Goal: Task Accomplishment & Management: Use online tool/utility

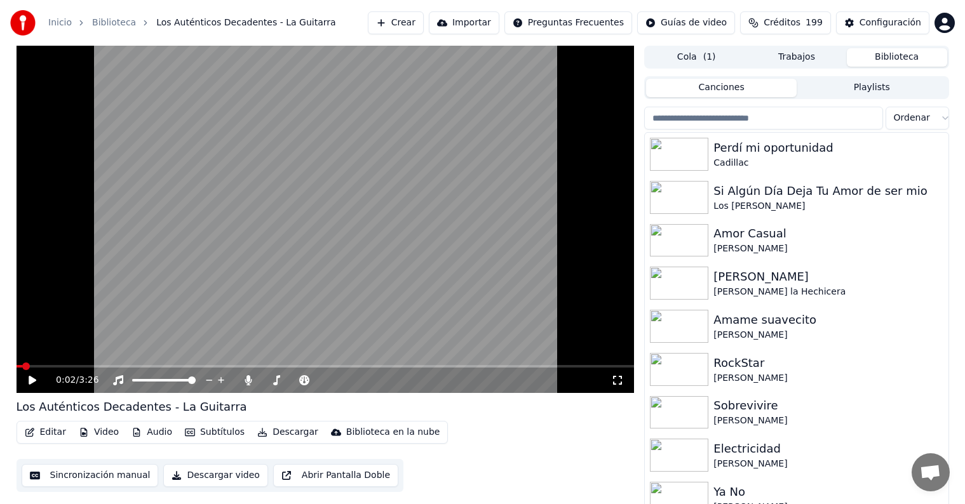
scroll to position [6, 0]
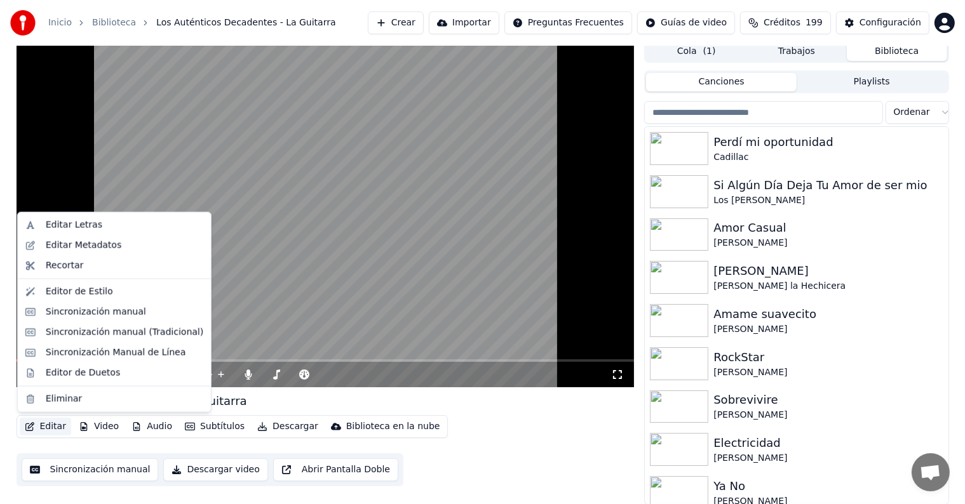
click at [37, 428] on button "Editar" at bounding box center [45, 427] width 51 height 18
click at [60, 376] on div "Editor de Duetos" at bounding box center [83, 372] width 74 height 13
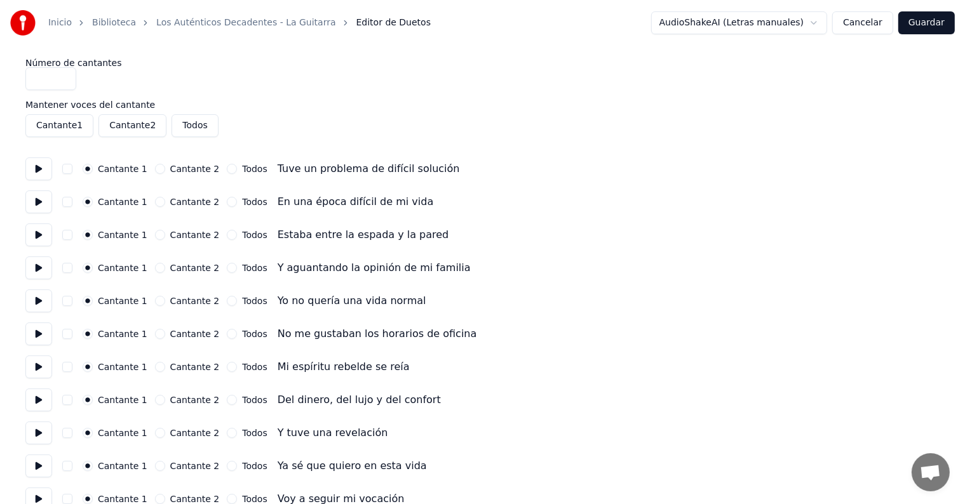
click at [32, 172] on button at bounding box center [38, 169] width 27 height 23
click at [29, 198] on button at bounding box center [38, 202] width 27 height 23
click at [34, 228] on button at bounding box center [38, 235] width 27 height 23
click at [48, 269] on button at bounding box center [38, 268] width 27 height 23
click at [47, 307] on button at bounding box center [38, 301] width 27 height 23
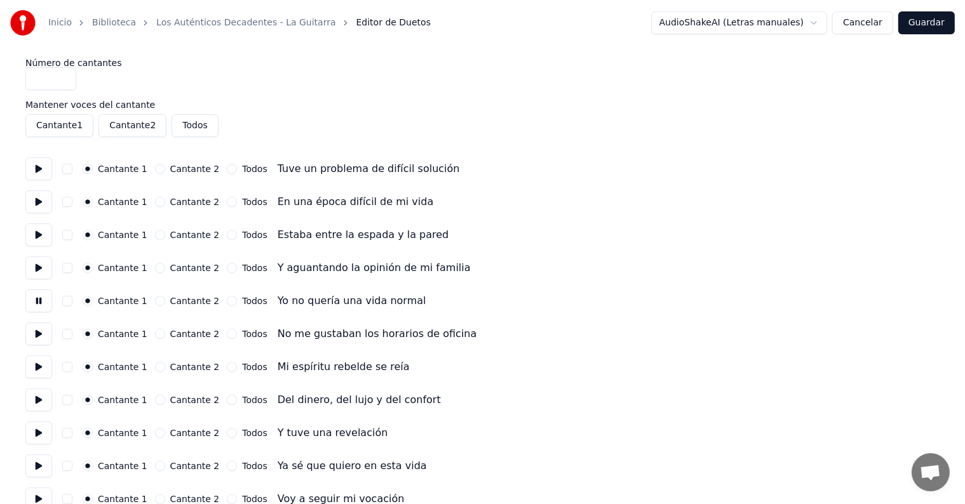
click at [42, 339] on button at bounding box center [38, 334] width 27 height 23
click at [42, 370] on button at bounding box center [38, 367] width 27 height 23
click at [32, 396] on button at bounding box center [38, 400] width 27 height 23
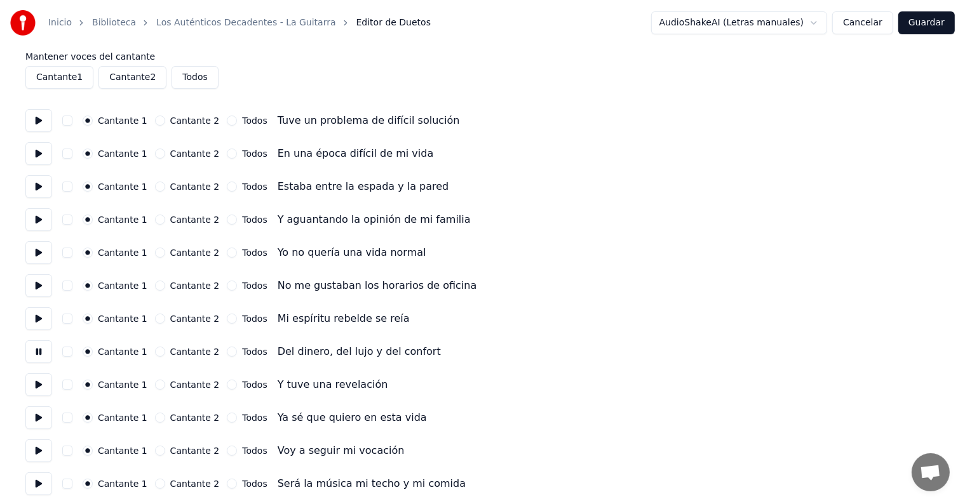
scroll to position [54, 0]
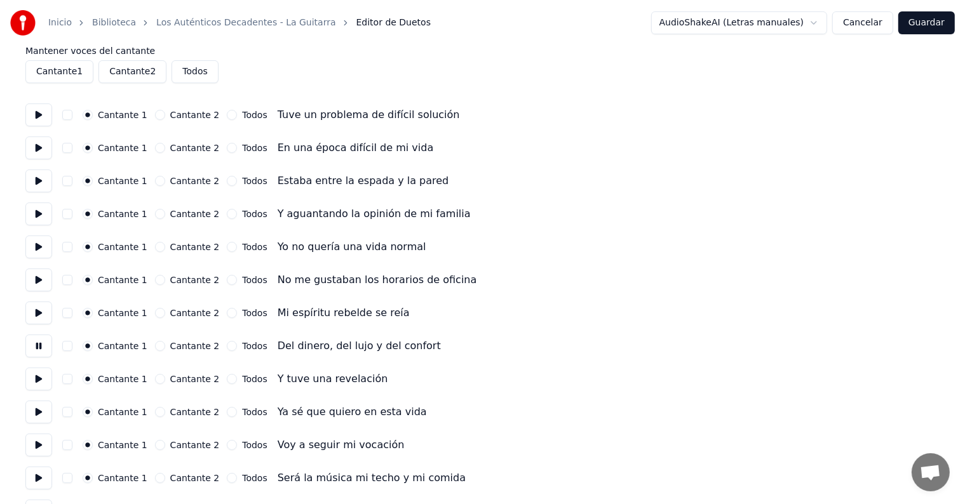
click at [29, 377] on button at bounding box center [38, 379] width 27 height 23
click at [69, 381] on button "button" at bounding box center [67, 379] width 10 height 10
click at [34, 413] on button at bounding box center [38, 412] width 27 height 23
click at [69, 411] on button "button" at bounding box center [67, 412] width 10 height 10
click at [41, 446] on button at bounding box center [38, 445] width 27 height 23
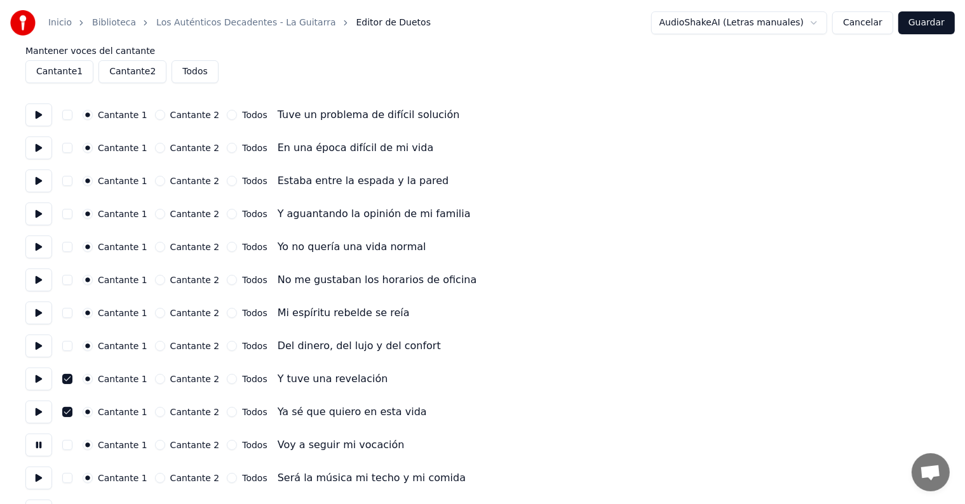
click at [72, 445] on button "button" at bounding box center [67, 445] width 10 height 10
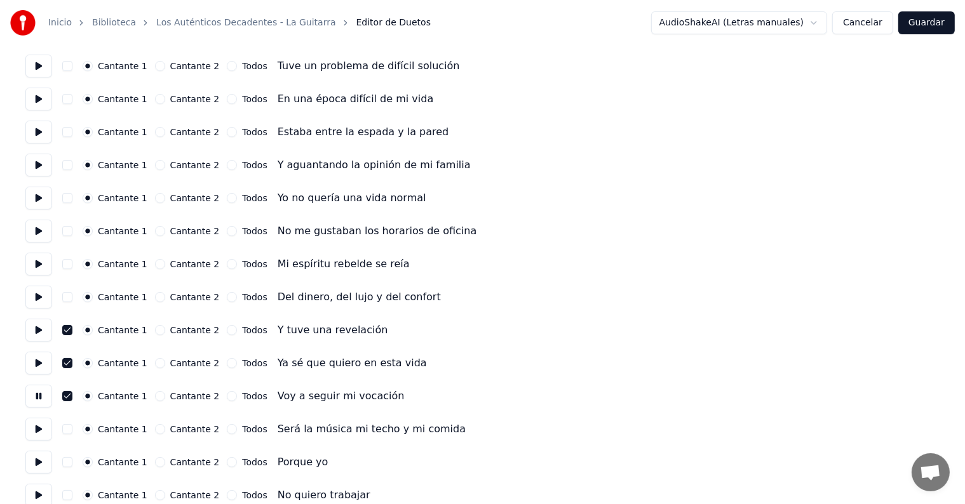
scroll to position [103, 0]
click at [71, 429] on button "button" at bounding box center [67, 429] width 10 height 10
click at [32, 427] on button at bounding box center [38, 429] width 27 height 23
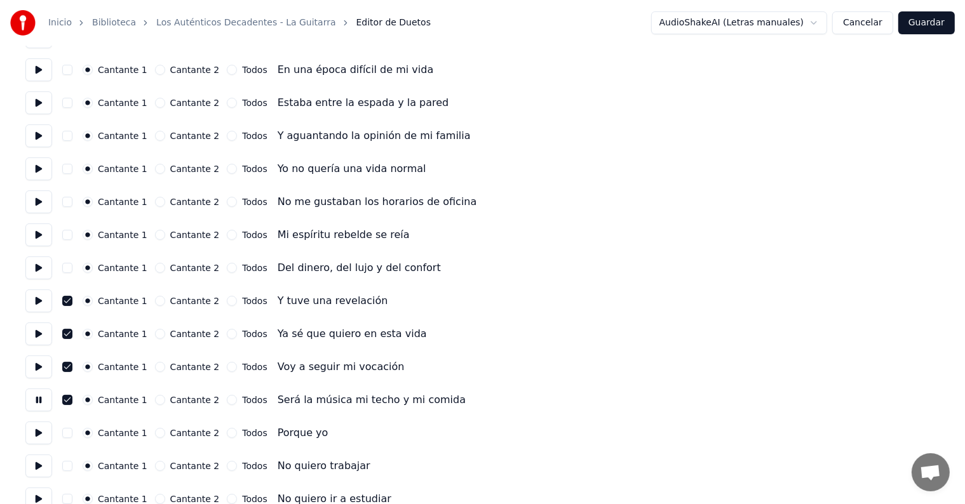
scroll to position [135, 0]
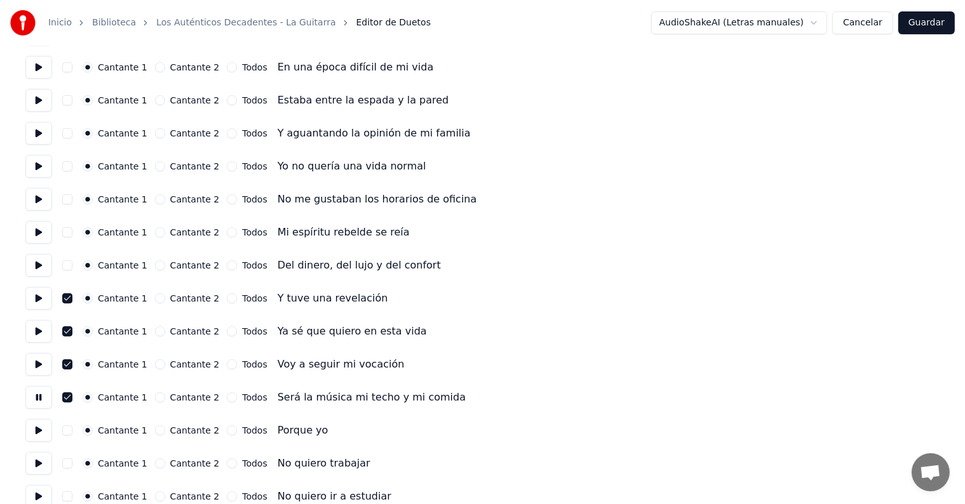
click at [38, 429] on button at bounding box center [38, 430] width 27 height 23
click at [41, 463] on button at bounding box center [38, 463] width 27 height 23
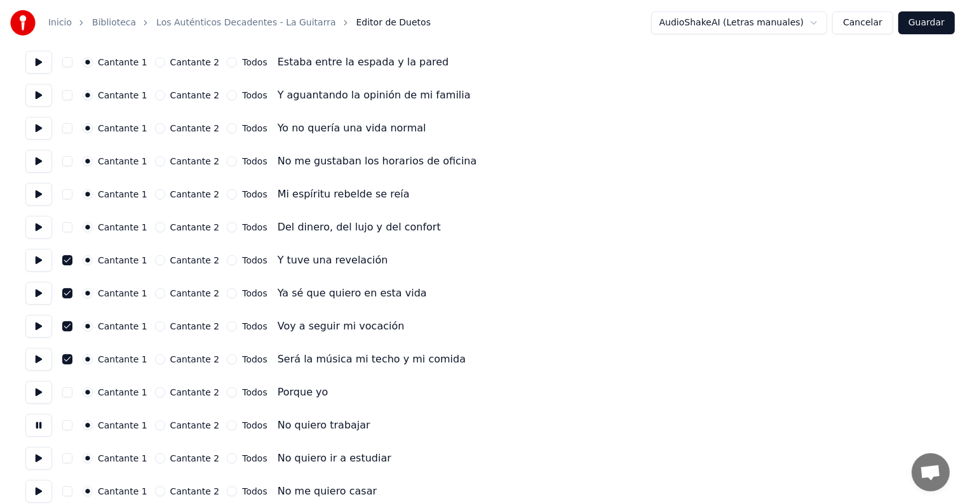
scroll to position [212, 0]
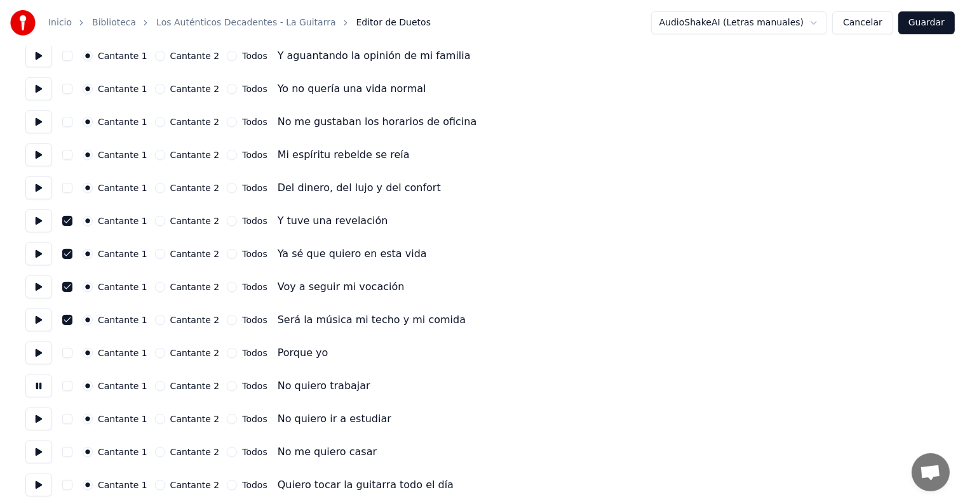
click at [41, 423] on button at bounding box center [38, 419] width 27 height 23
click at [36, 453] on button at bounding box center [38, 452] width 27 height 23
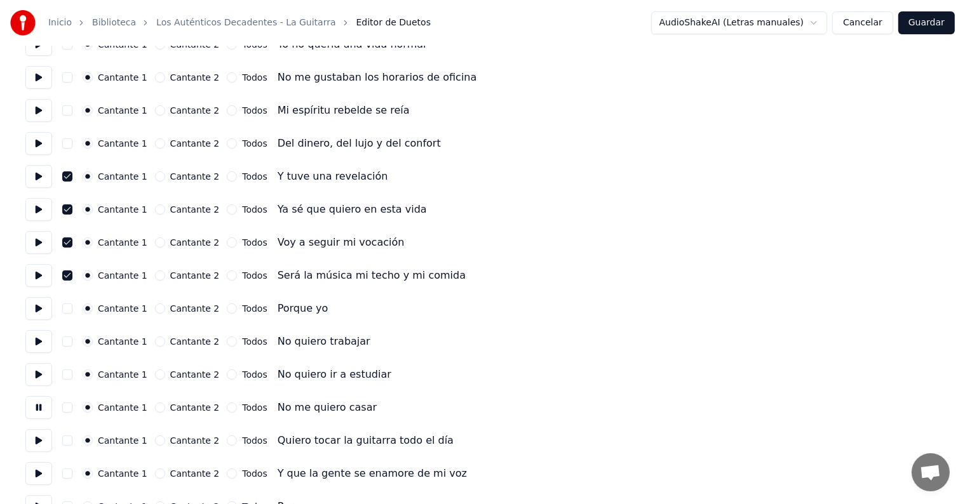
scroll to position [267, 0]
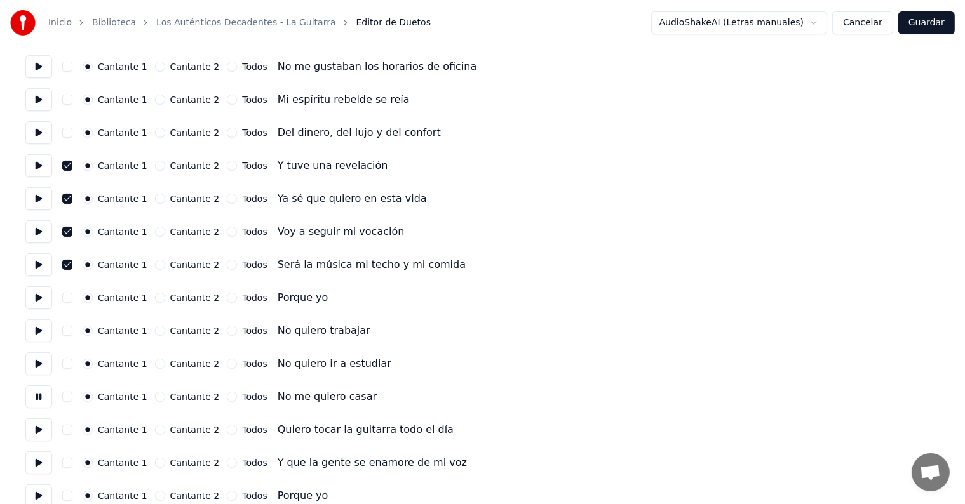
click at [68, 429] on button "button" at bounding box center [67, 430] width 10 height 10
click at [34, 432] on button at bounding box center [38, 430] width 27 height 23
click at [36, 471] on button at bounding box center [38, 463] width 27 height 23
click at [70, 464] on button "button" at bounding box center [67, 463] width 10 height 10
click at [69, 466] on button "button" at bounding box center [67, 463] width 10 height 10
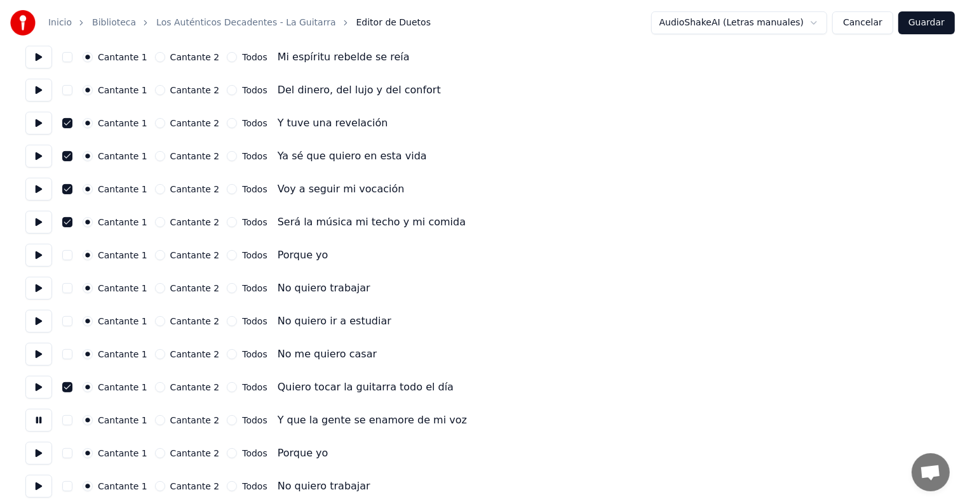
scroll to position [312, 0]
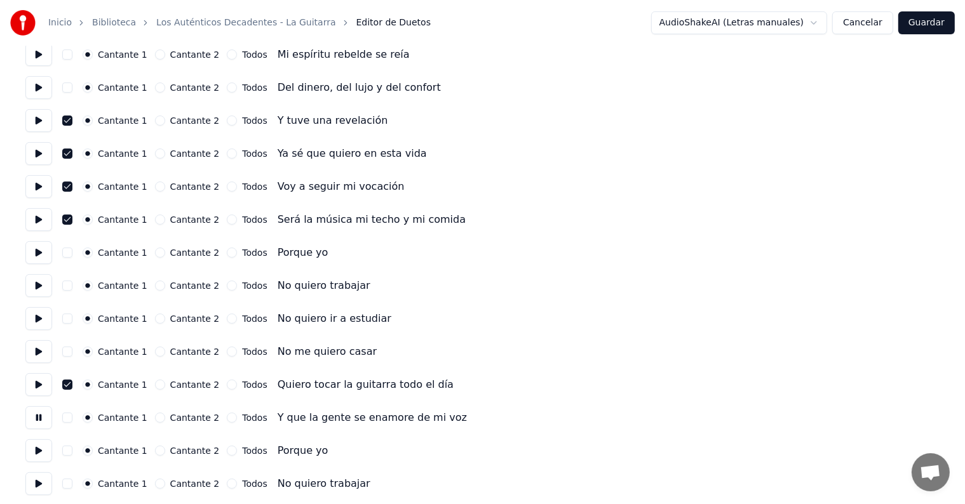
click at [35, 445] on button at bounding box center [38, 450] width 27 height 23
click at [38, 481] on button at bounding box center [38, 484] width 27 height 23
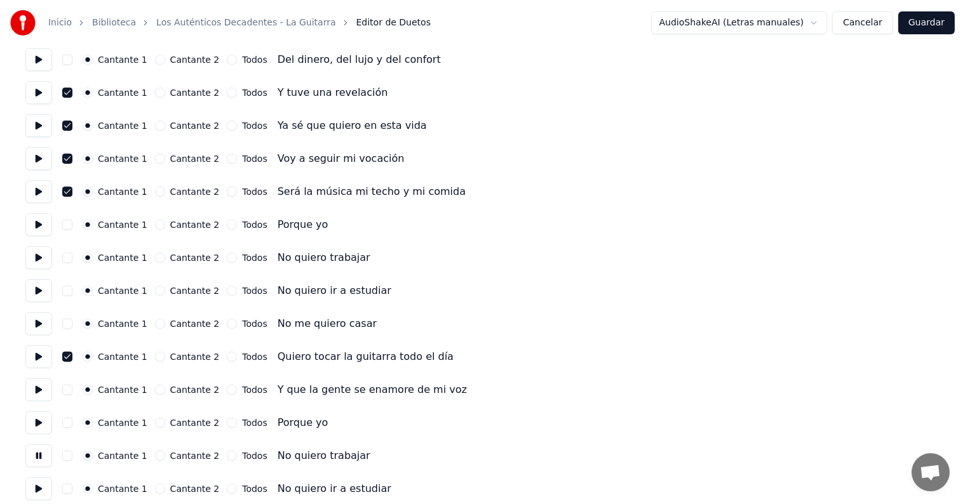
scroll to position [392, 0]
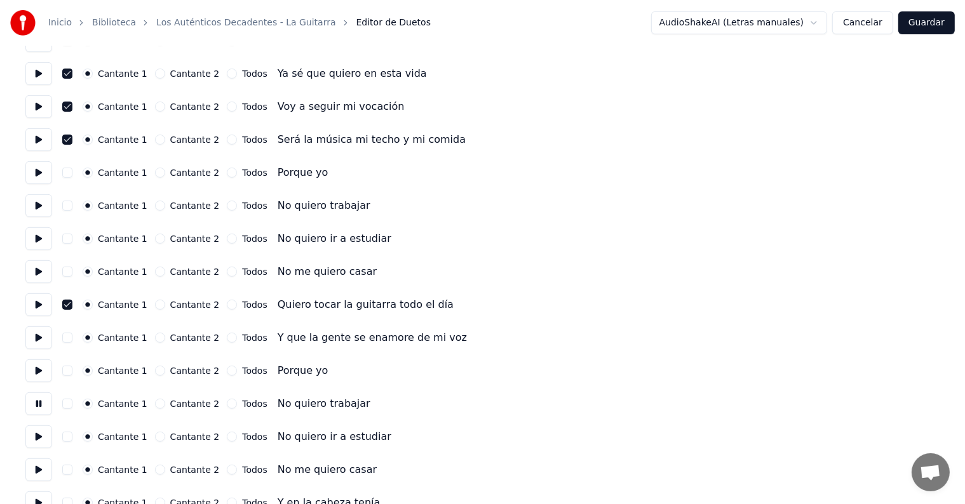
click at [34, 438] on button at bounding box center [38, 437] width 27 height 23
click at [39, 466] on button at bounding box center [38, 470] width 27 height 23
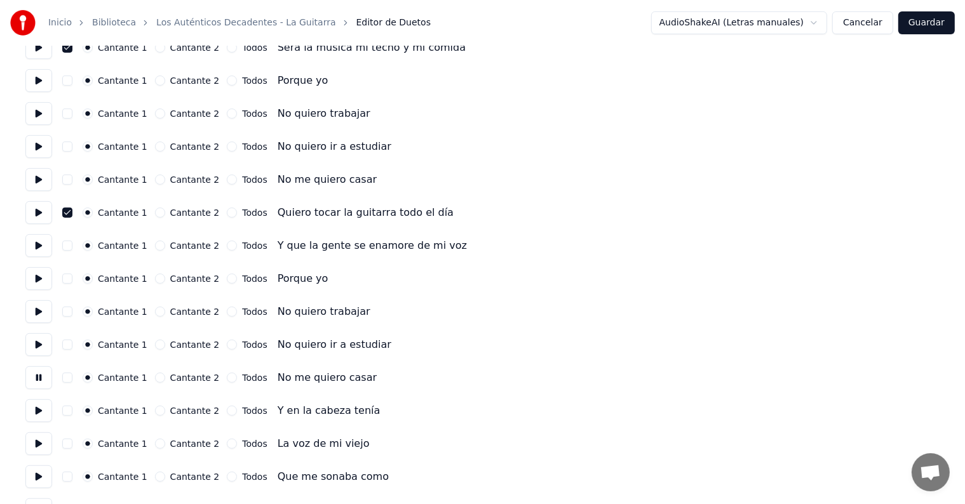
scroll to position [486, 0]
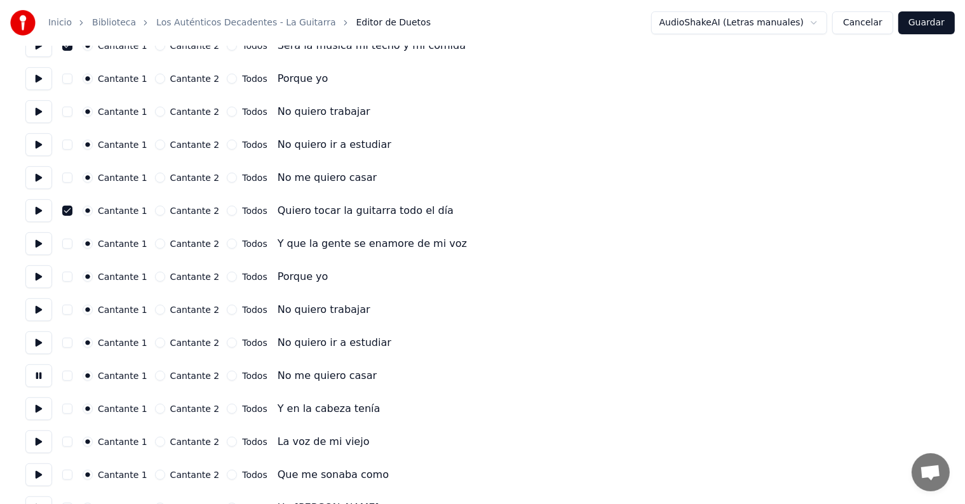
click at [41, 414] on button at bounding box center [38, 409] width 27 height 23
click at [72, 409] on button "button" at bounding box center [67, 409] width 10 height 10
click at [71, 409] on button "button" at bounding box center [67, 409] width 10 height 10
click at [34, 405] on button at bounding box center [38, 409] width 27 height 23
click at [37, 445] on button at bounding box center [38, 442] width 27 height 23
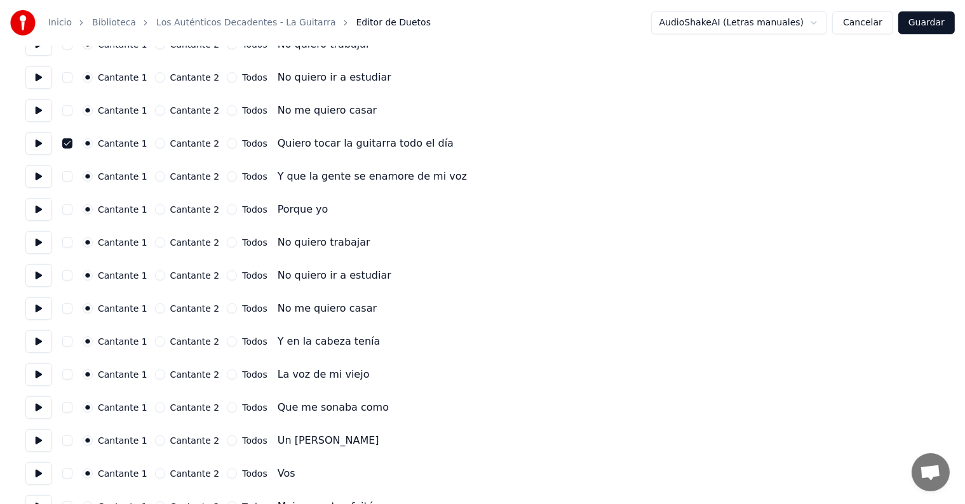
scroll to position [554, 0]
click at [38, 403] on button at bounding box center [38, 407] width 27 height 23
click at [35, 438] on button at bounding box center [38, 440] width 27 height 23
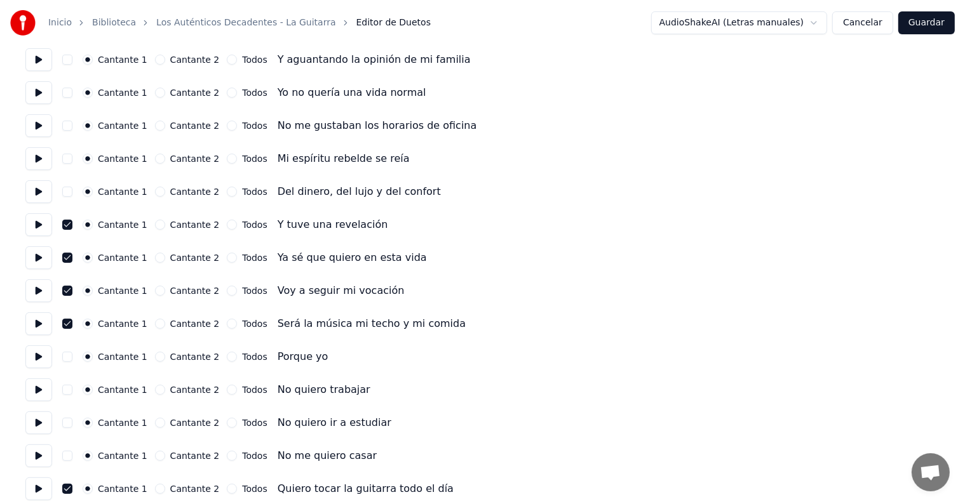
scroll to position [207, 0]
click at [42, 228] on button at bounding box center [38, 226] width 27 height 23
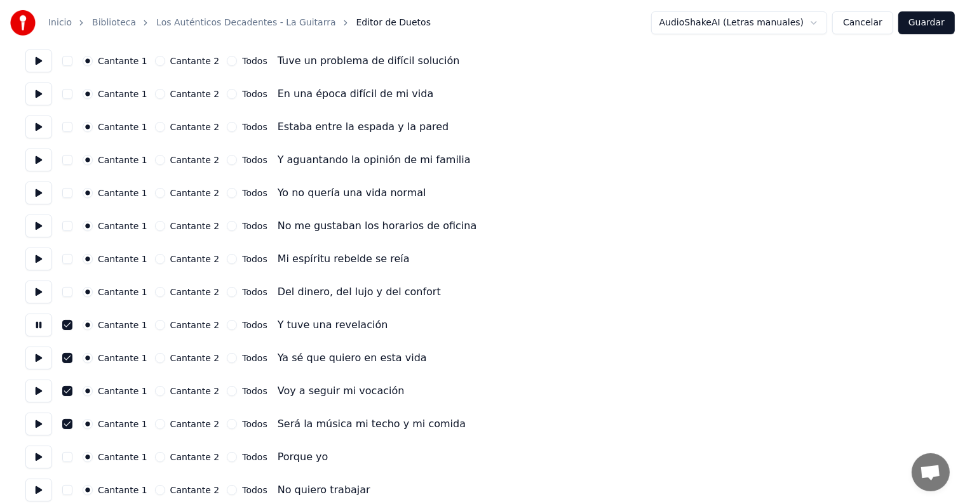
scroll to position [107, 0]
click at [34, 220] on button at bounding box center [38, 227] width 27 height 23
click at [30, 252] on button at bounding box center [38, 260] width 27 height 23
click at [32, 268] on button at bounding box center [38, 260] width 27 height 23
click at [35, 291] on button at bounding box center [38, 293] width 27 height 23
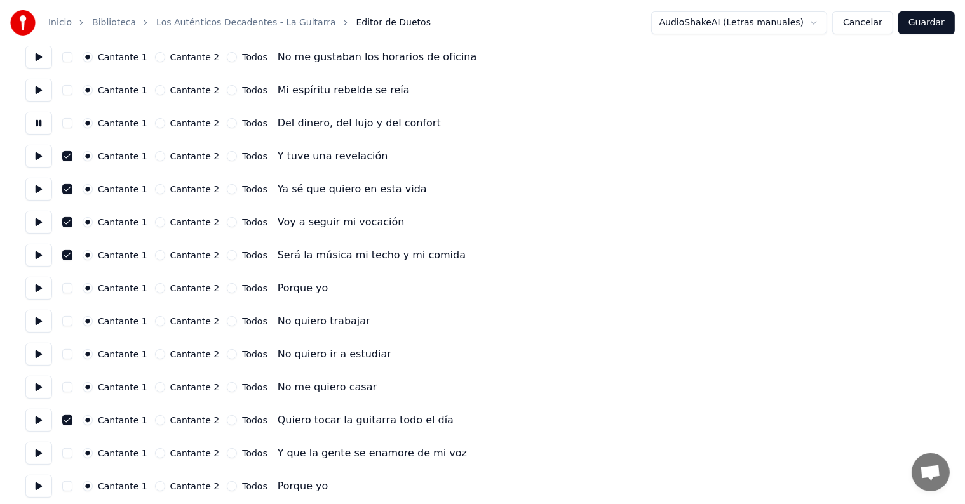
scroll to position [290, 0]
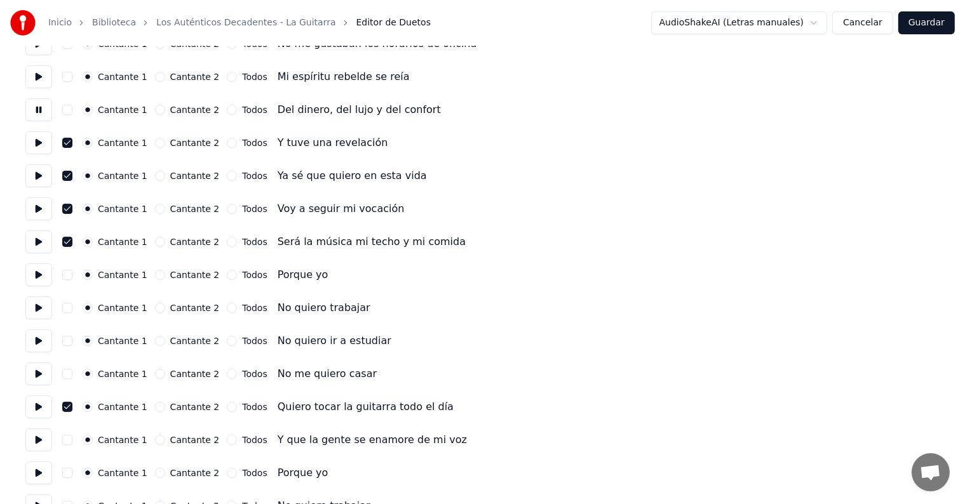
click at [43, 447] on button at bounding box center [38, 440] width 27 height 23
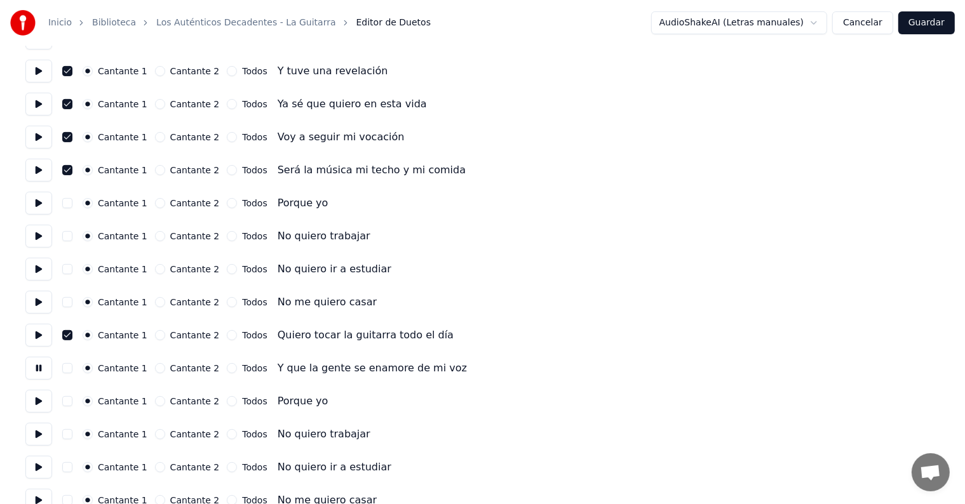
scroll to position [363, 0]
click at [72, 368] on button "button" at bounding box center [67, 367] width 10 height 10
click at [34, 409] on button at bounding box center [38, 400] width 27 height 23
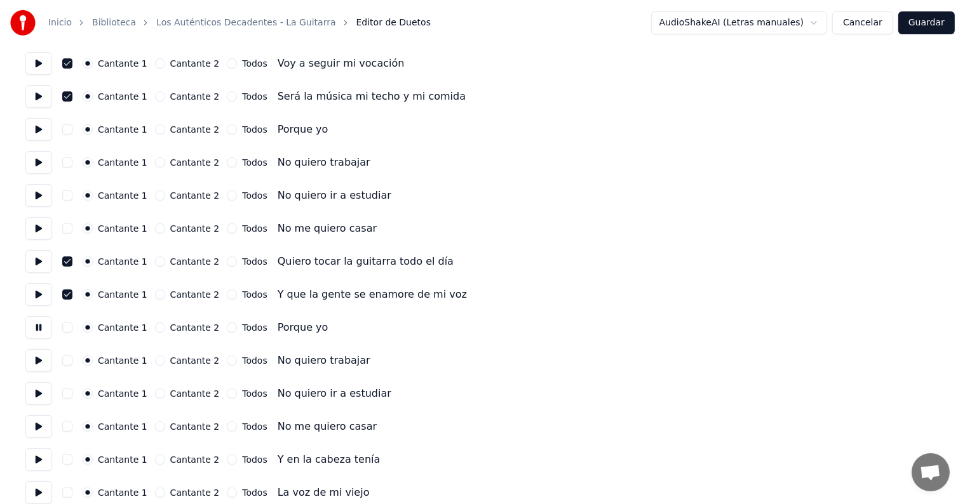
scroll to position [439, 0]
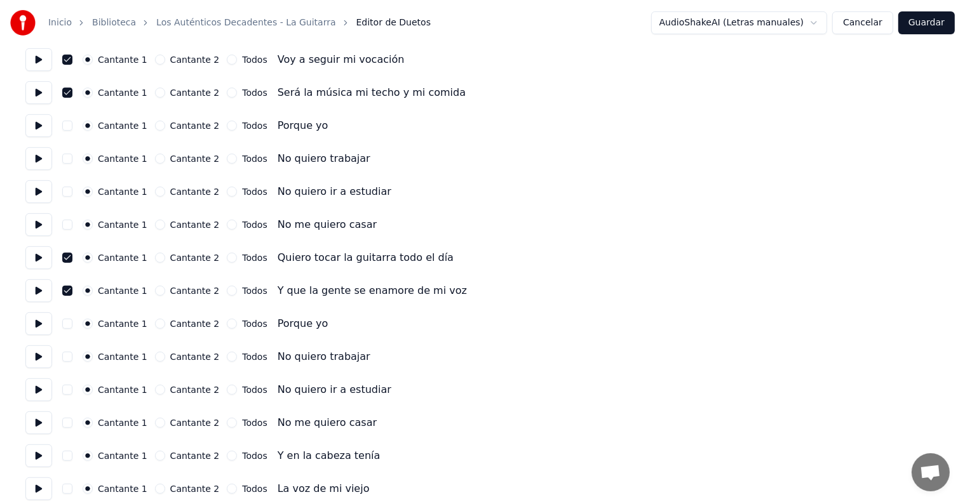
click at [31, 361] on button at bounding box center [38, 357] width 27 height 23
click at [34, 392] on button at bounding box center [38, 390] width 27 height 23
click at [41, 430] on button at bounding box center [38, 423] width 27 height 23
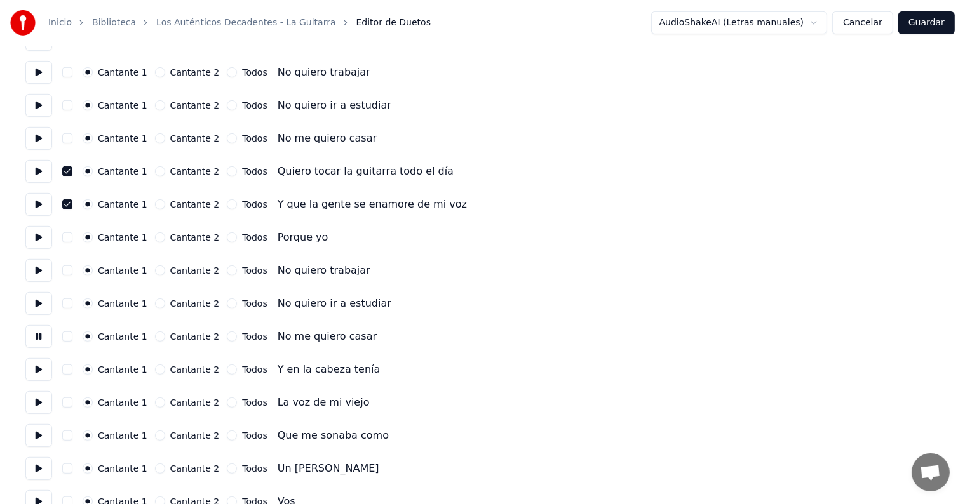
scroll to position [527, 0]
click at [37, 370] on button at bounding box center [38, 368] width 27 height 23
click at [35, 399] on button at bounding box center [38, 401] width 27 height 23
click at [37, 431] on button at bounding box center [38, 434] width 27 height 23
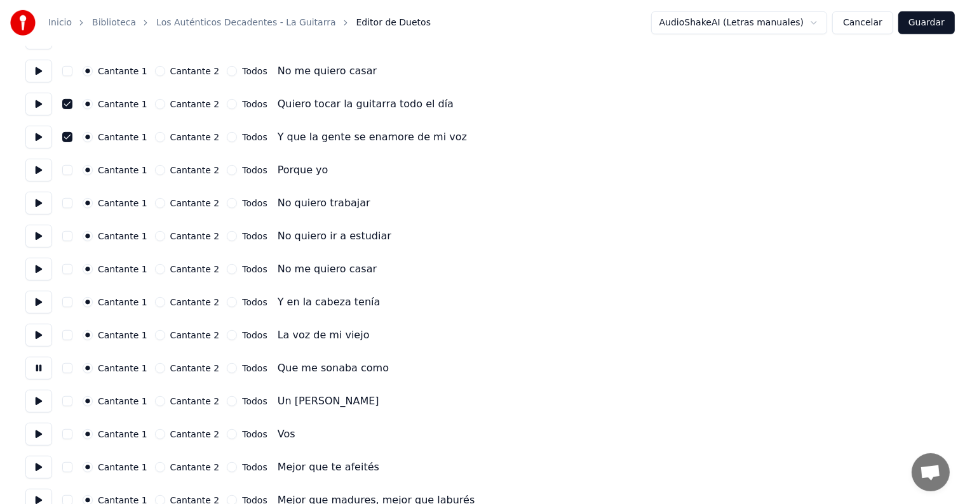
scroll to position [608, 0]
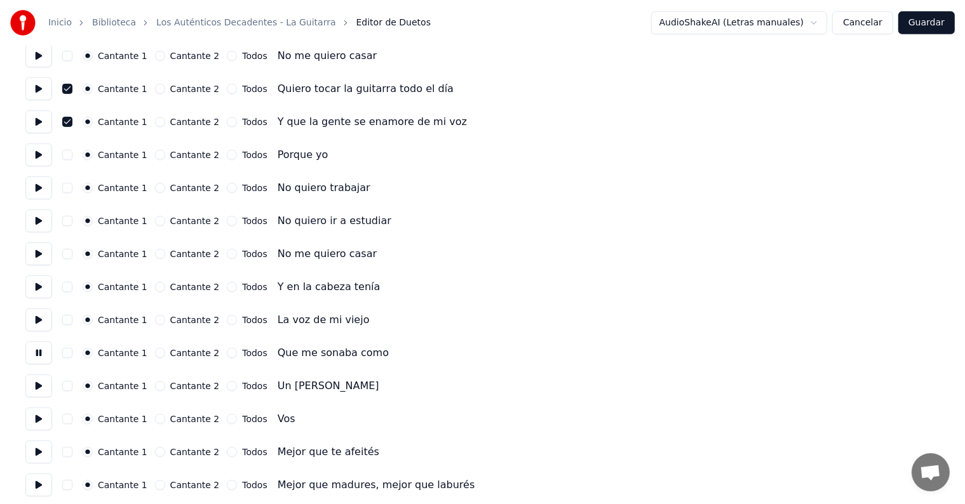
click at [36, 388] on button at bounding box center [38, 386] width 27 height 23
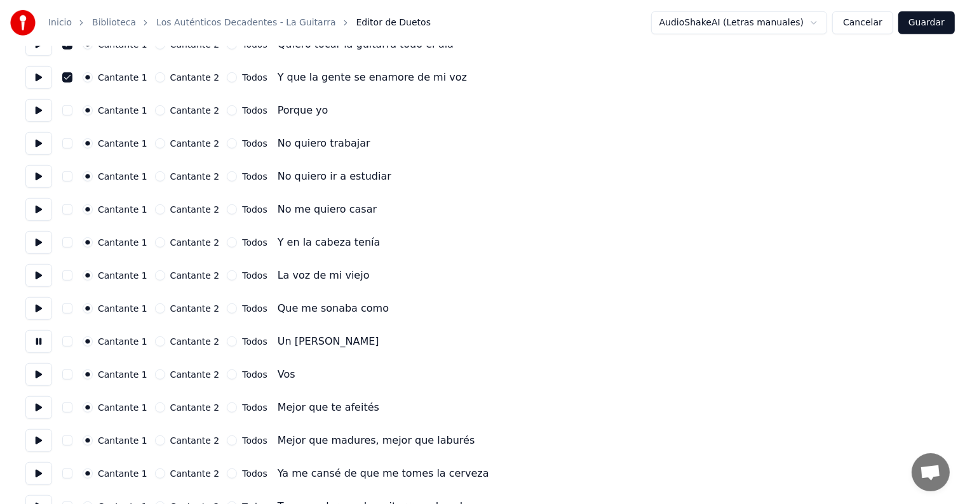
scroll to position [653, 0]
click at [35, 374] on button at bounding box center [38, 374] width 27 height 23
click at [37, 403] on button at bounding box center [38, 407] width 27 height 23
click at [39, 430] on button at bounding box center [38, 440] width 27 height 23
click at [72, 377] on button "button" at bounding box center [67, 375] width 10 height 10
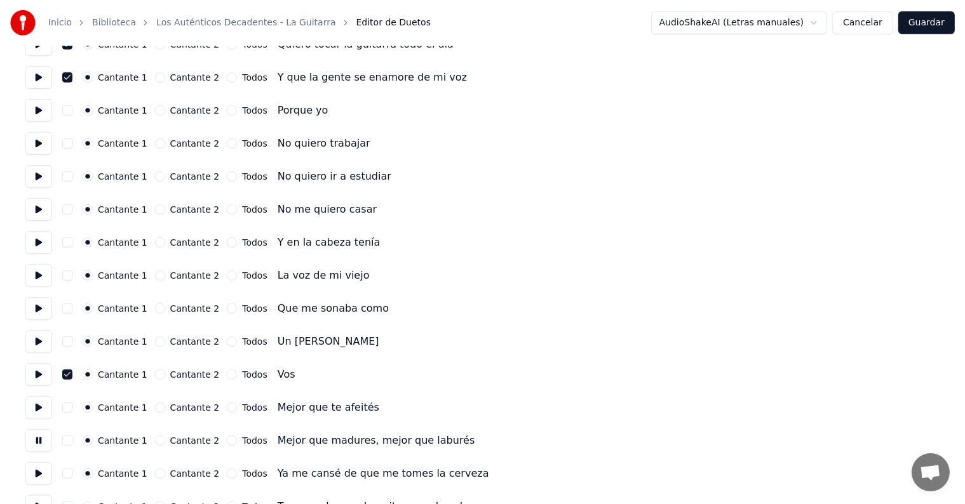
click at [41, 371] on button at bounding box center [38, 374] width 27 height 23
click at [72, 406] on button "button" at bounding box center [67, 408] width 10 height 10
click at [35, 408] on button at bounding box center [38, 407] width 27 height 23
click at [72, 436] on button "button" at bounding box center [67, 441] width 10 height 10
click at [35, 436] on button at bounding box center [38, 440] width 27 height 23
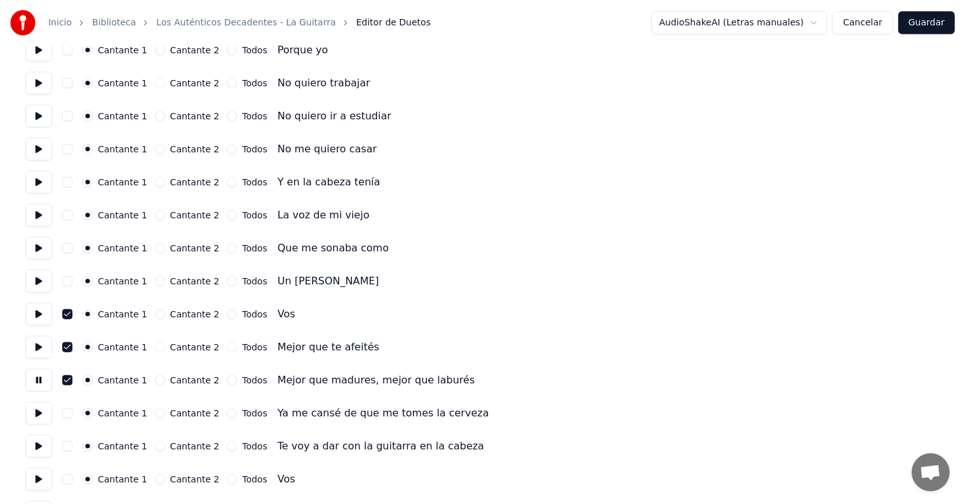
scroll to position [714, 0]
click at [71, 412] on button "button" at bounding box center [67, 413] width 10 height 10
click at [32, 408] on button at bounding box center [38, 412] width 27 height 23
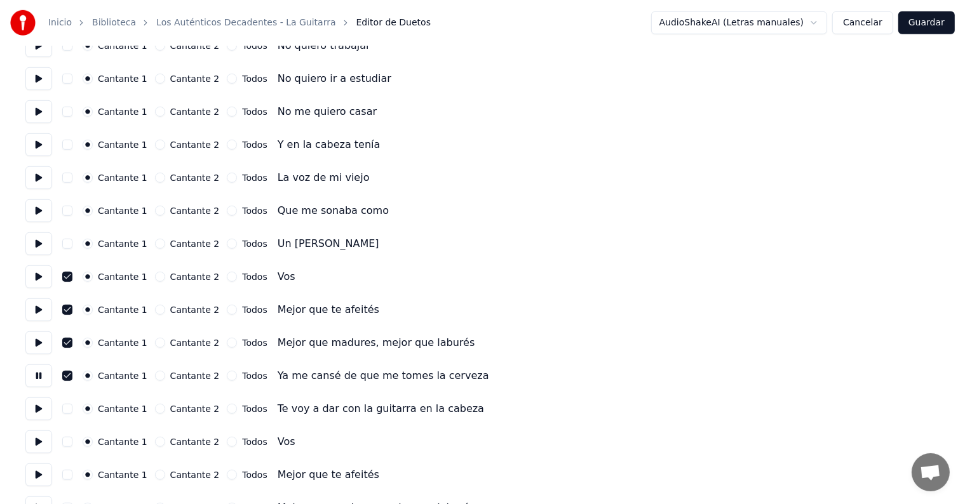
scroll to position [752, 0]
click at [71, 407] on button "button" at bounding box center [67, 408] width 10 height 10
click at [34, 403] on button at bounding box center [38, 407] width 27 height 23
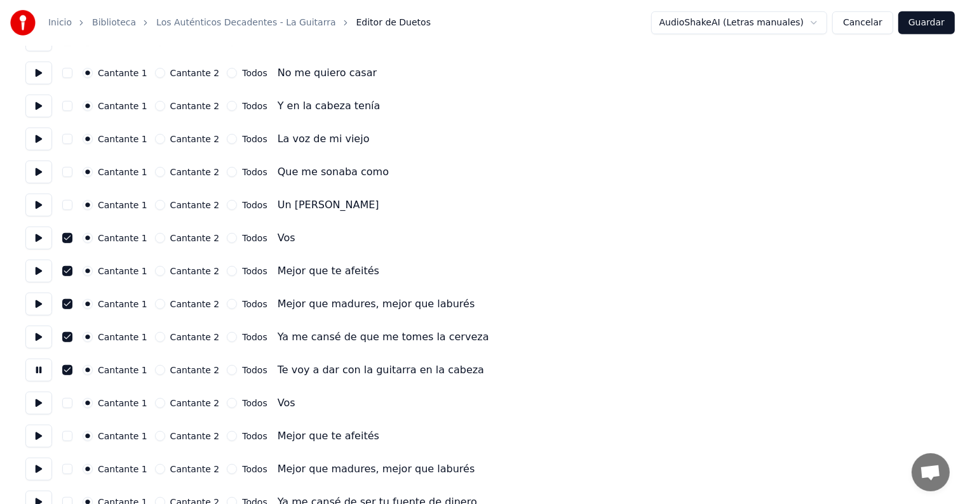
scroll to position [792, 0]
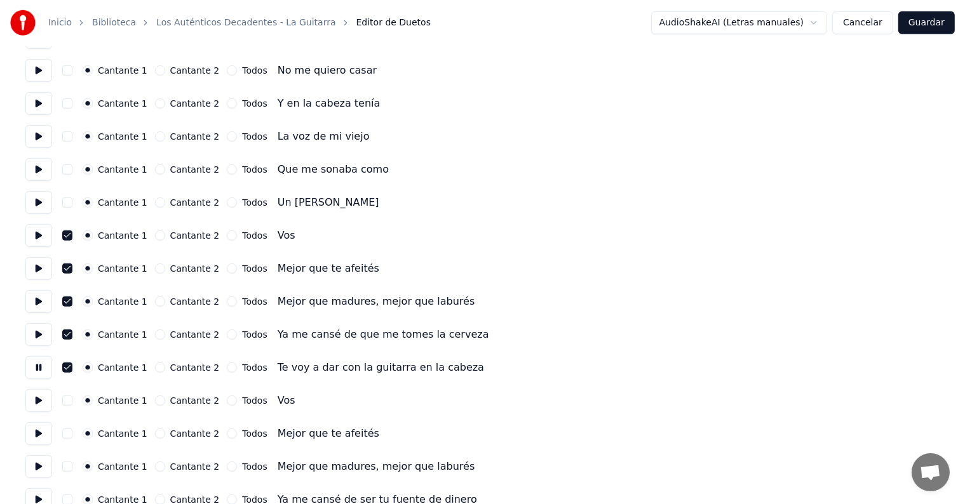
click at [67, 401] on button "button" at bounding box center [67, 401] width 10 height 10
click at [40, 401] on button at bounding box center [38, 400] width 27 height 23
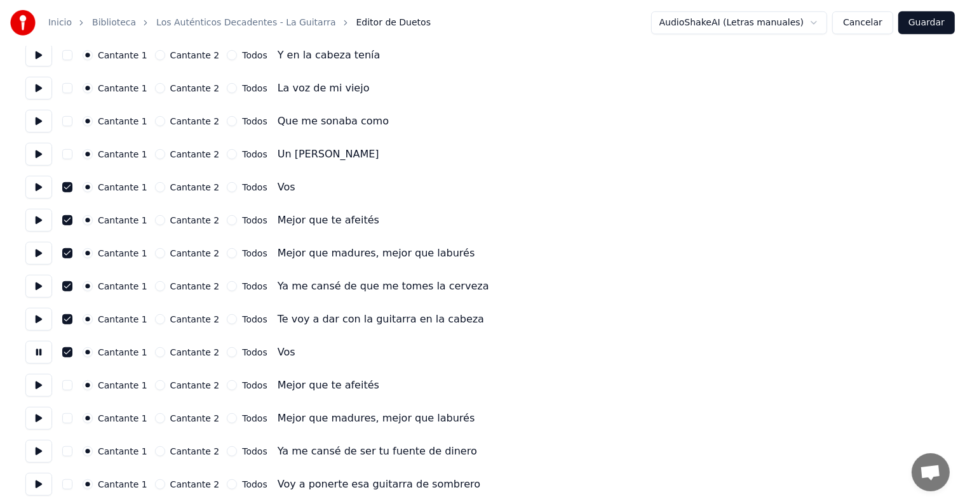
scroll to position [852, 0]
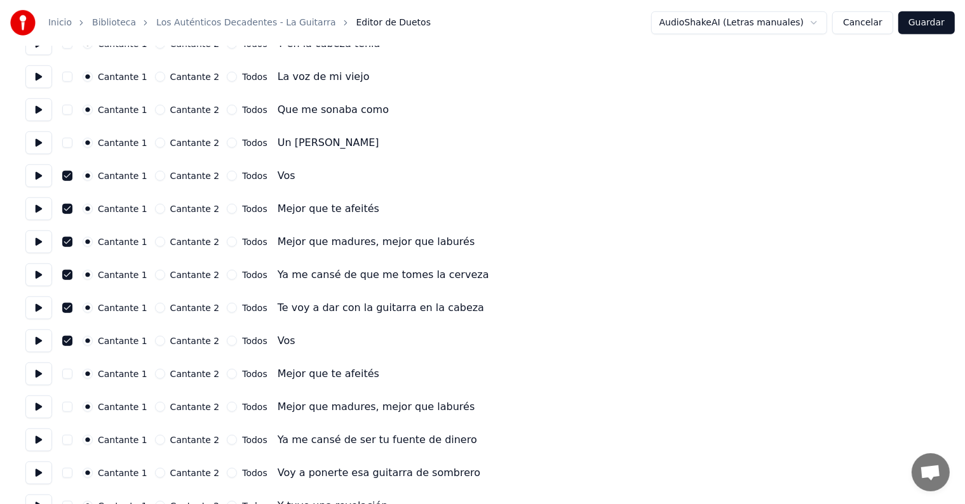
click at [71, 373] on button "button" at bounding box center [67, 374] width 10 height 10
click at [39, 372] on button at bounding box center [38, 374] width 27 height 23
click at [72, 408] on button "button" at bounding box center [67, 407] width 10 height 10
click at [32, 405] on button at bounding box center [38, 407] width 27 height 23
click at [72, 445] on button "button" at bounding box center [67, 440] width 10 height 10
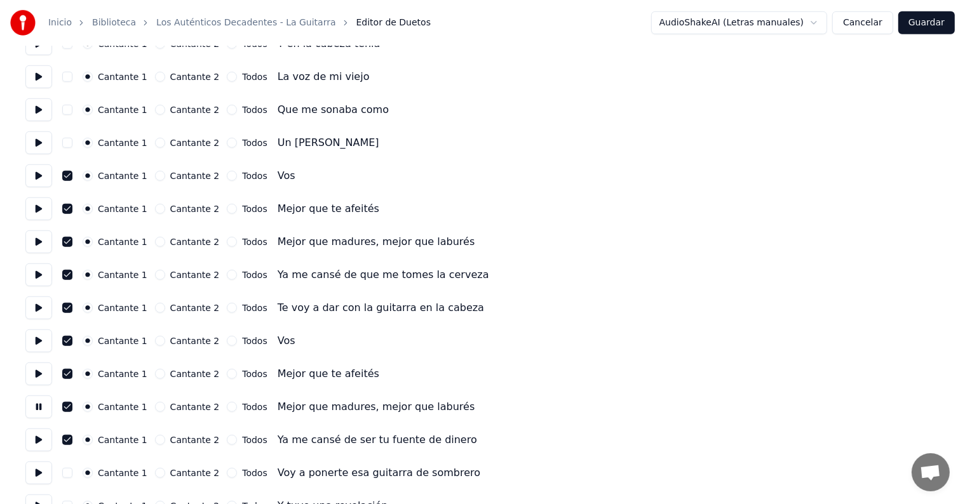
click at [29, 435] on button at bounding box center [38, 440] width 27 height 23
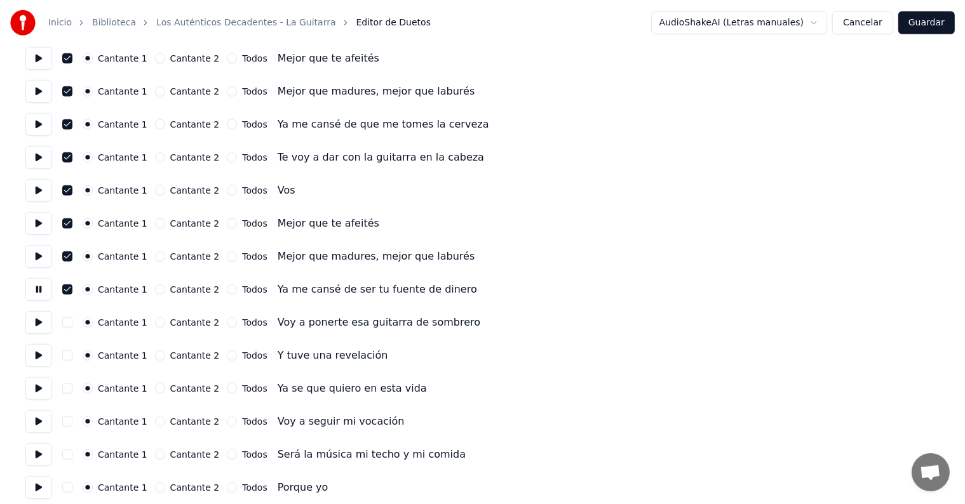
scroll to position [1013, 0]
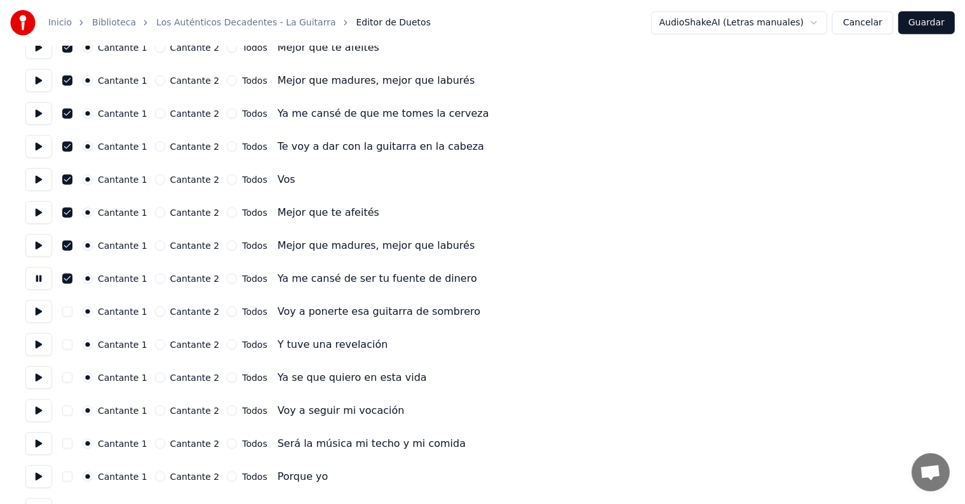
click at [69, 312] on button "button" at bounding box center [67, 312] width 10 height 10
click at [34, 307] on button at bounding box center [38, 311] width 27 height 23
click at [38, 340] on button at bounding box center [38, 344] width 27 height 23
click at [42, 372] on button at bounding box center [38, 377] width 27 height 23
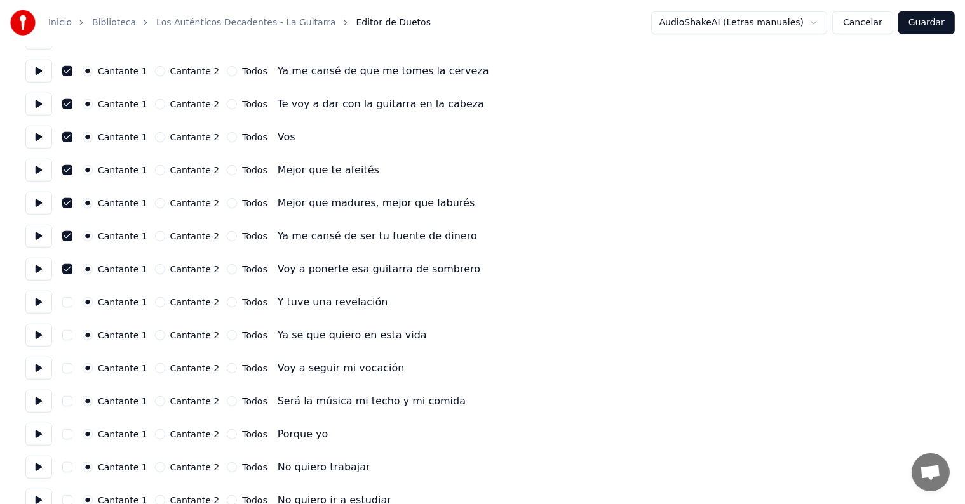
scroll to position [1066, 0]
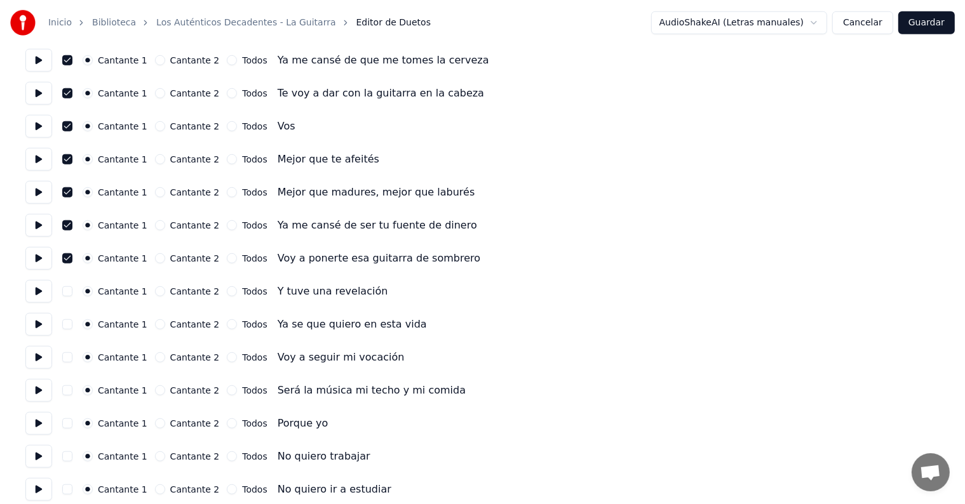
click at [72, 291] on button "button" at bounding box center [67, 291] width 10 height 10
click at [43, 290] on button at bounding box center [38, 291] width 27 height 23
click at [72, 320] on button "button" at bounding box center [67, 324] width 10 height 10
click at [37, 325] on button at bounding box center [38, 324] width 27 height 23
click at [72, 354] on button "button" at bounding box center [67, 357] width 10 height 10
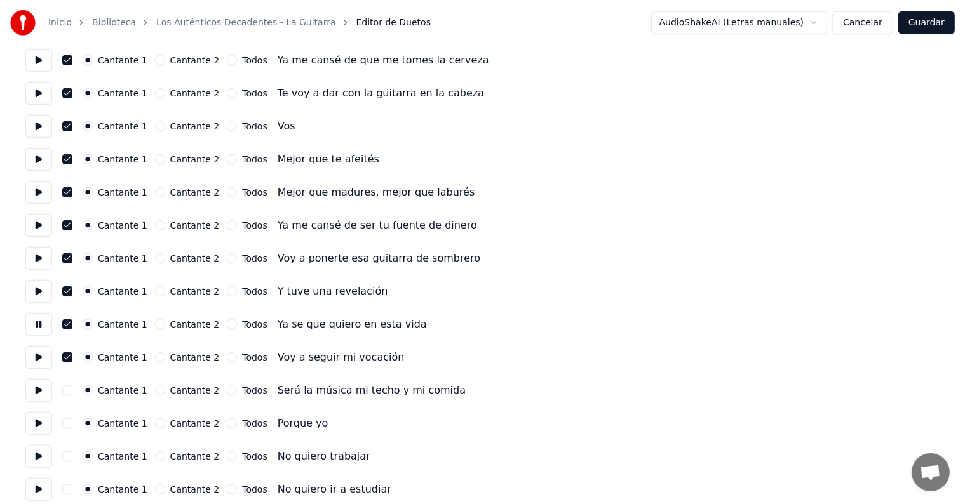
click at [36, 352] on button at bounding box center [38, 357] width 27 height 23
click at [77, 374] on div "Número de cantantes * Mantener voces del cantante Cantante 1 Cantante 2 Todos C…" at bounding box center [482, 93] width 914 height 2203
click at [35, 382] on button at bounding box center [38, 390] width 27 height 23
click at [67, 392] on button "button" at bounding box center [67, 391] width 10 height 10
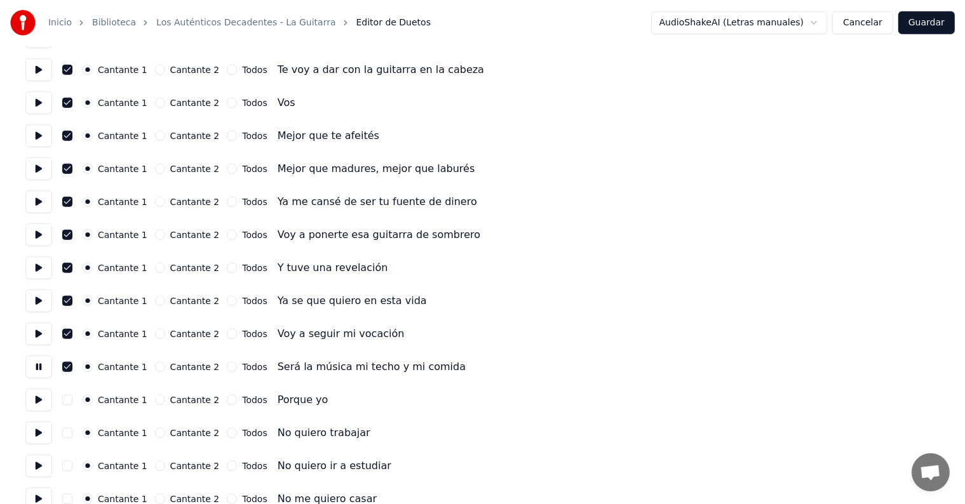
click at [40, 393] on button at bounding box center [38, 400] width 27 height 23
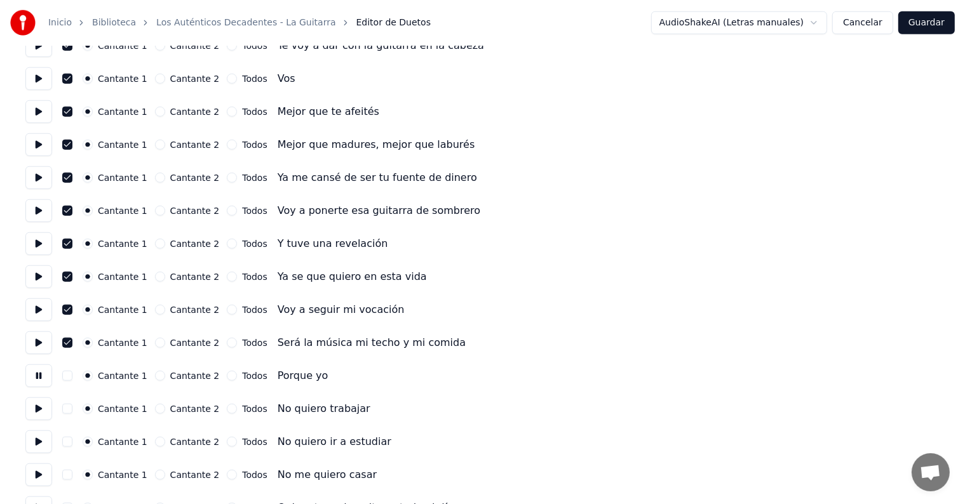
scroll to position [1133, 0]
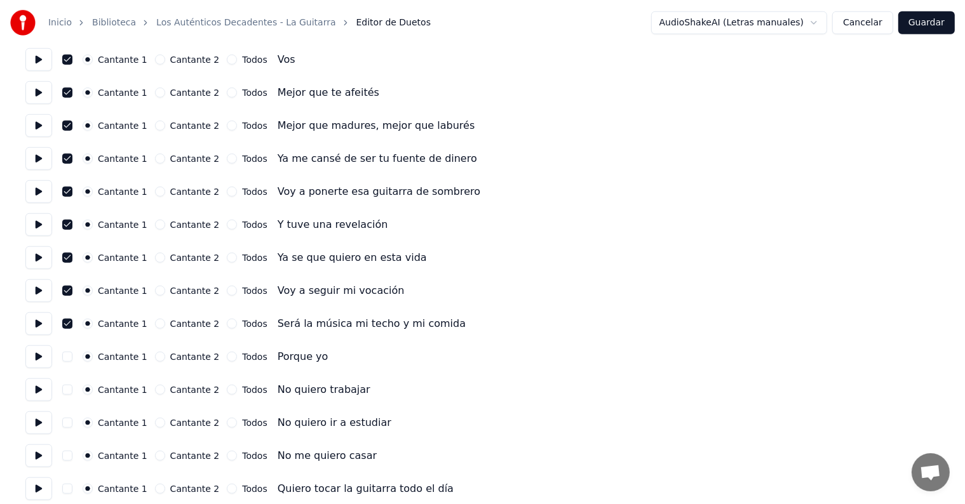
click at [41, 386] on button at bounding box center [38, 390] width 27 height 23
click at [45, 419] on button at bounding box center [38, 423] width 27 height 23
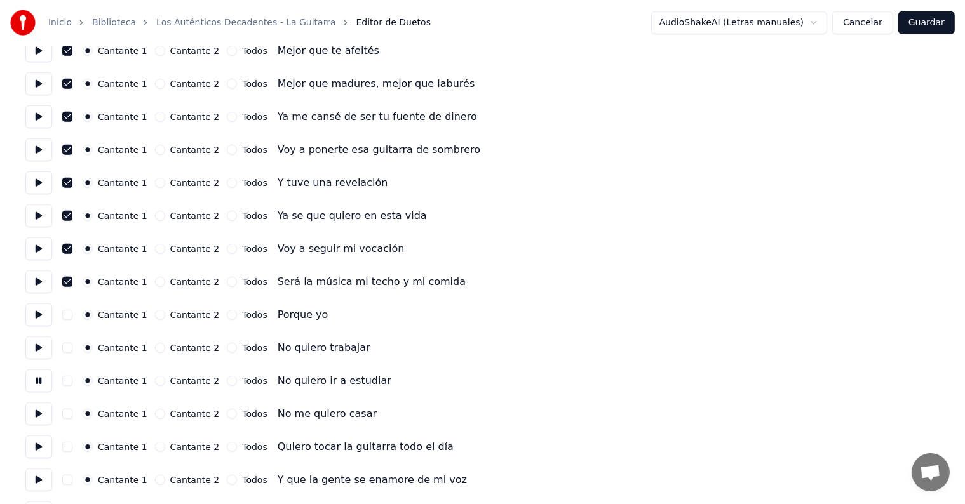
scroll to position [1213, 0]
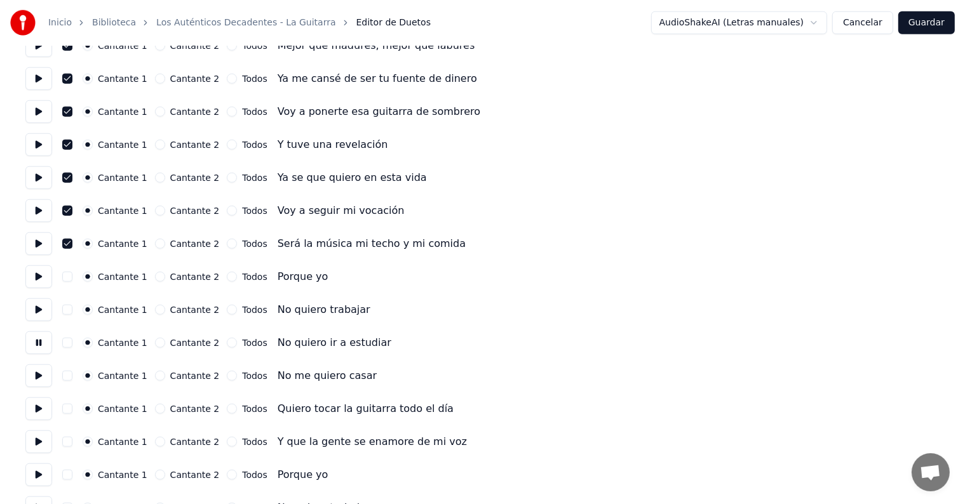
click at [35, 379] on button at bounding box center [38, 376] width 27 height 23
click at [38, 414] on button at bounding box center [38, 409] width 27 height 23
click at [71, 413] on button "button" at bounding box center [67, 409] width 10 height 10
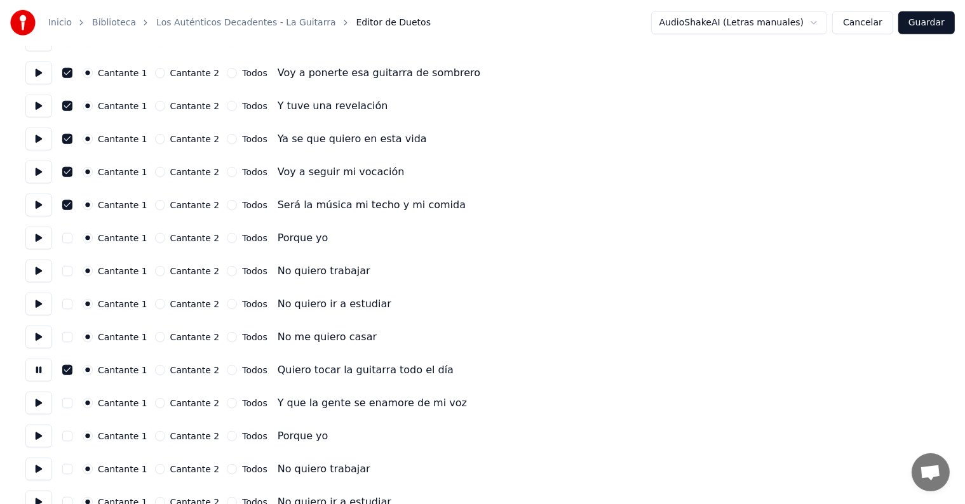
scroll to position [1252, 0]
click at [43, 403] on button at bounding box center [38, 402] width 27 height 23
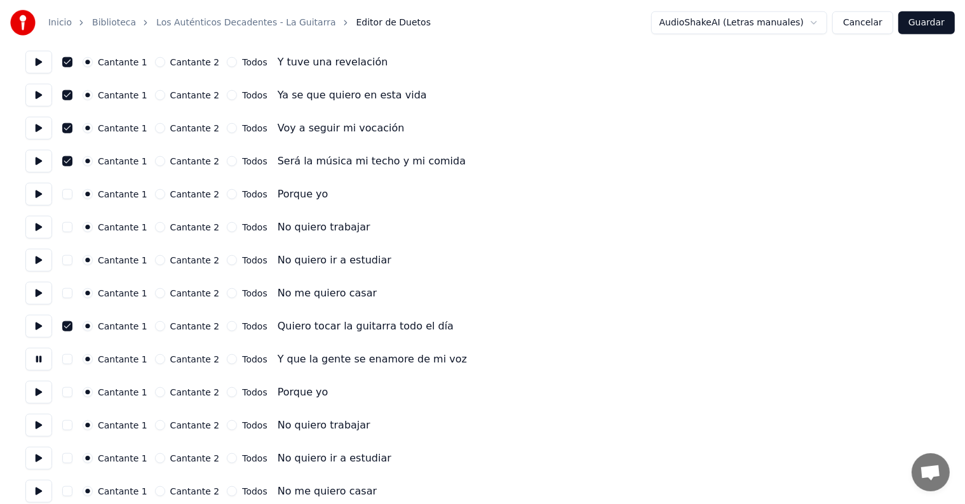
scroll to position [1303, 0]
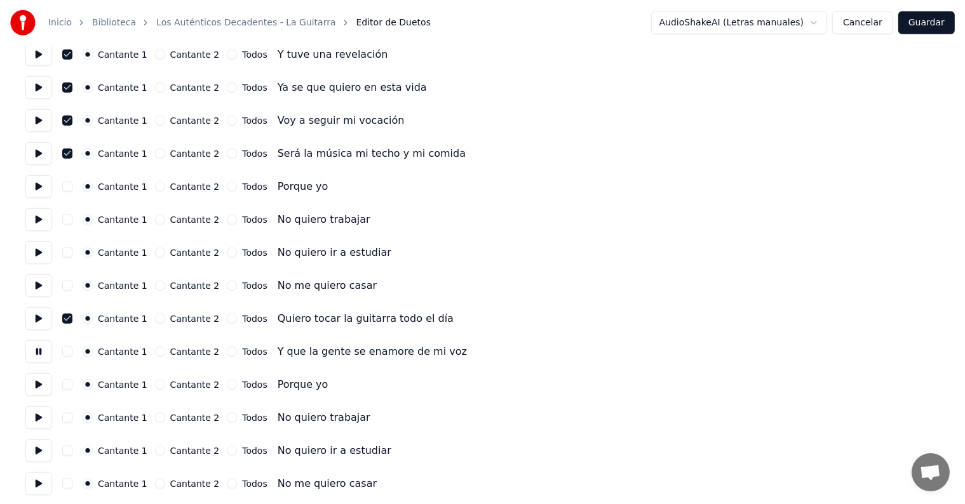
click at [36, 382] on button at bounding box center [38, 384] width 27 height 23
click at [39, 415] on button at bounding box center [38, 417] width 27 height 23
click at [41, 455] on button at bounding box center [38, 450] width 27 height 23
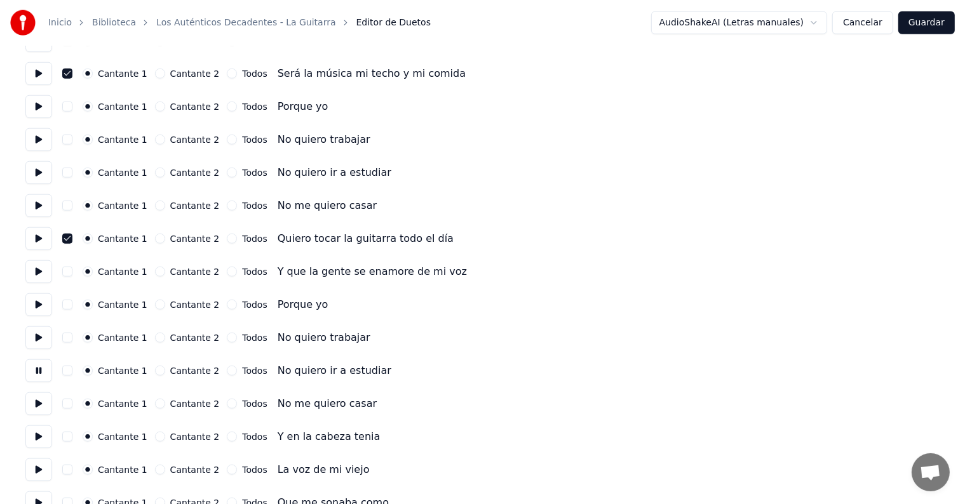
scroll to position [1385, 0]
click at [35, 427] on button at bounding box center [38, 435] width 27 height 23
click at [34, 401] on button at bounding box center [38, 402] width 27 height 23
click at [34, 432] on button at bounding box center [38, 435] width 27 height 23
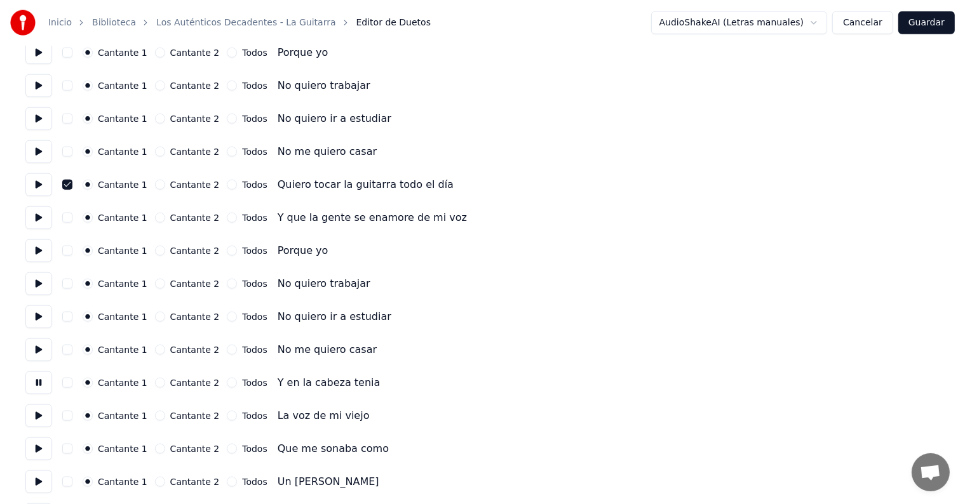
scroll to position [1446, 0]
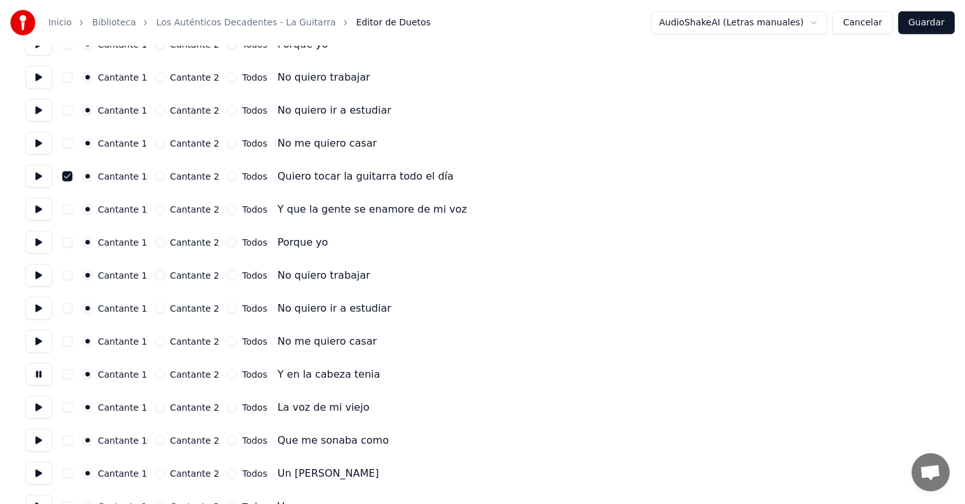
click at [36, 404] on button at bounding box center [38, 407] width 27 height 23
click at [34, 431] on button at bounding box center [38, 440] width 27 height 23
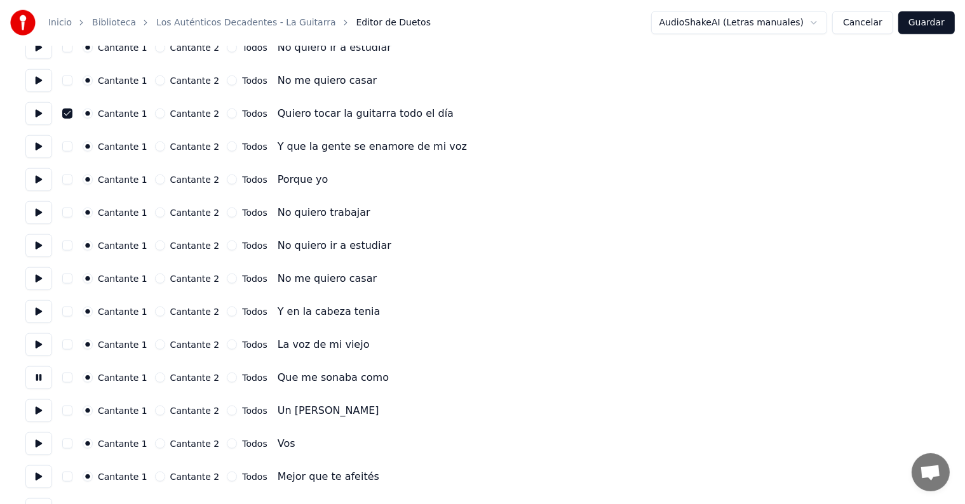
scroll to position [1513, 0]
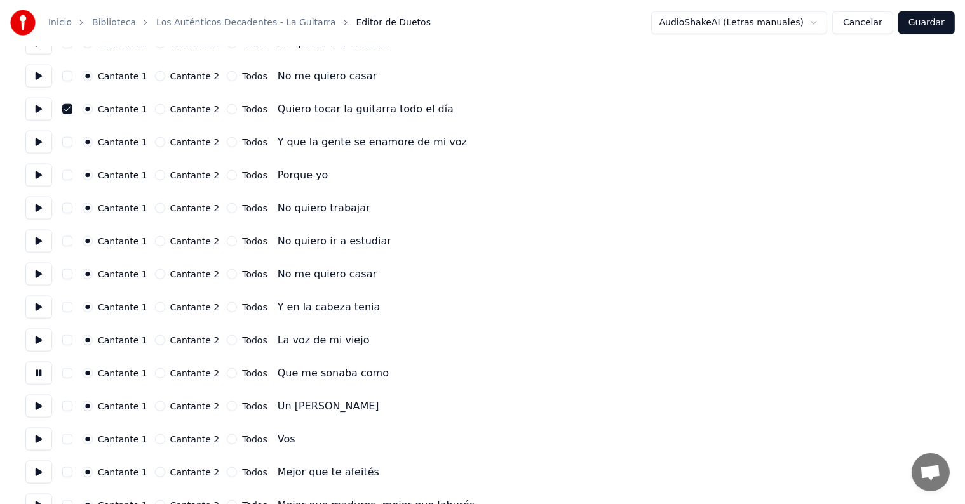
click at [36, 403] on button at bounding box center [38, 406] width 27 height 23
click at [39, 433] on button at bounding box center [38, 439] width 27 height 23
click at [72, 439] on button "button" at bounding box center [67, 439] width 10 height 10
click at [48, 469] on button at bounding box center [38, 472] width 27 height 23
click at [72, 476] on button "button" at bounding box center [67, 472] width 10 height 10
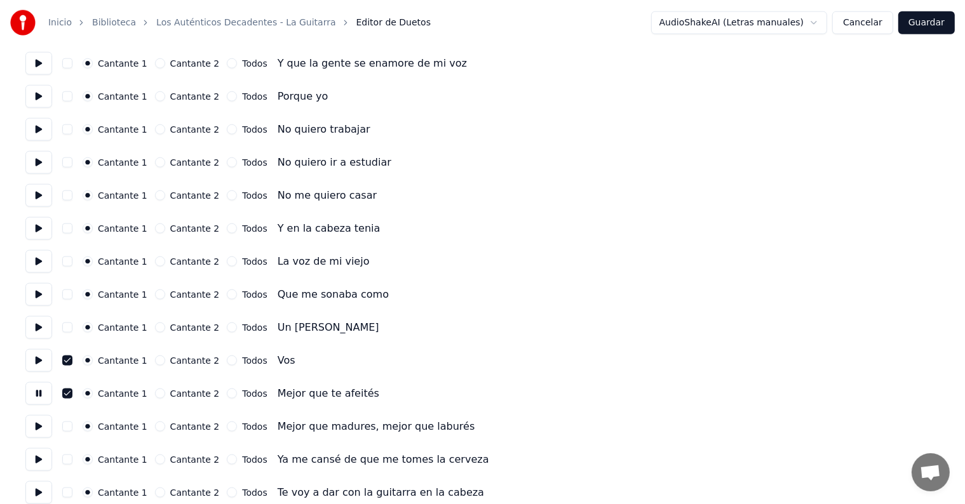
scroll to position [1593, 0]
click at [37, 424] on button at bounding box center [38, 425] width 27 height 23
click at [72, 425] on button "button" at bounding box center [67, 425] width 10 height 10
click at [46, 461] on button at bounding box center [38, 458] width 27 height 23
click at [70, 458] on button "button" at bounding box center [67, 458] width 10 height 10
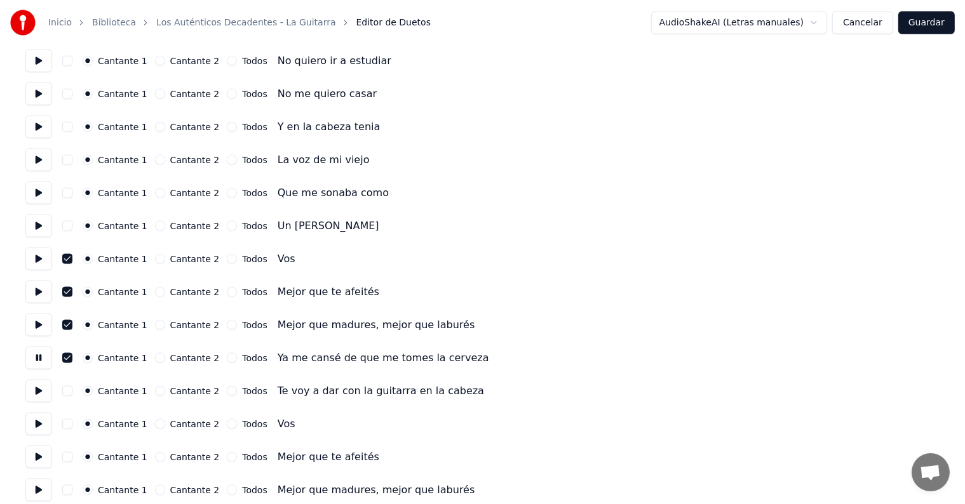
scroll to position [1694, 0]
click at [34, 391] on button at bounding box center [38, 390] width 27 height 23
click at [67, 391] on button "button" at bounding box center [67, 390] width 10 height 10
click at [41, 431] on button at bounding box center [38, 423] width 27 height 23
click at [69, 427] on button "button" at bounding box center [67, 423] width 10 height 10
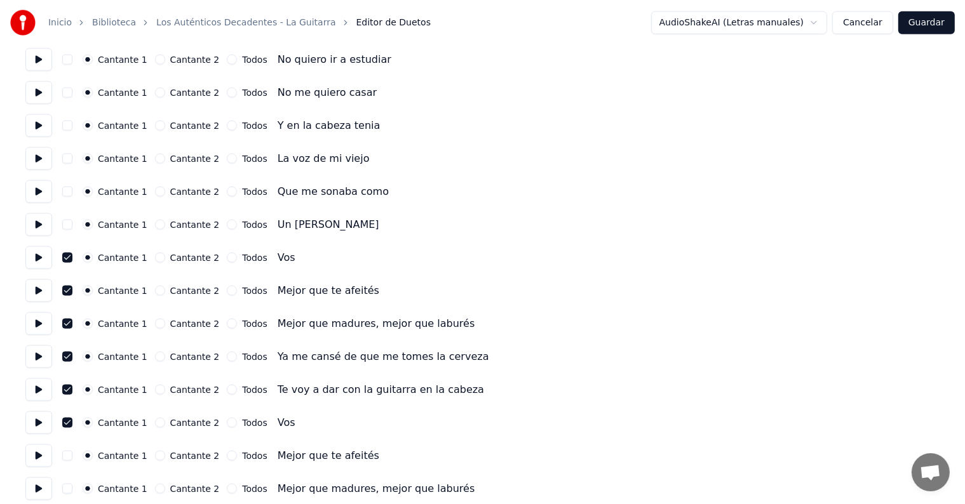
click at [44, 453] on button at bounding box center [38, 456] width 27 height 23
click at [72, 458] on button "button" at bounding box center [67, 456] width 10 height 10
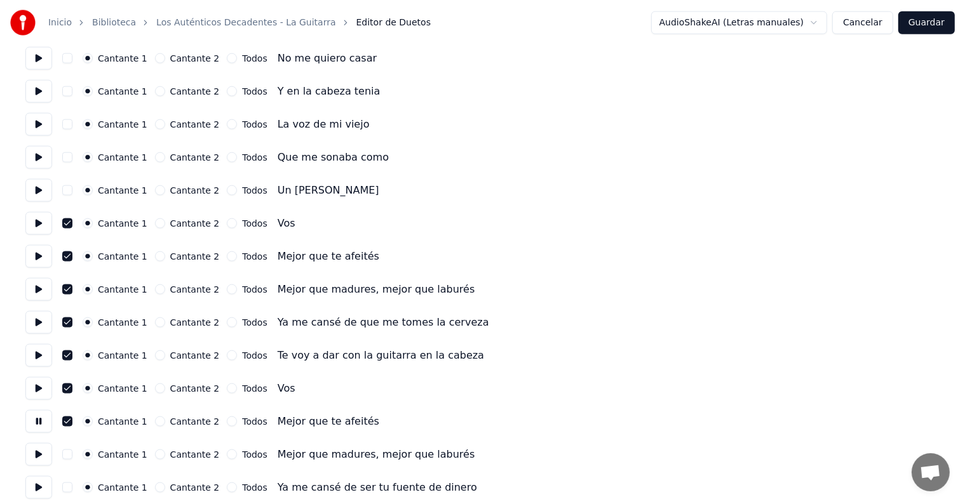
scroll to position [1769, 0]
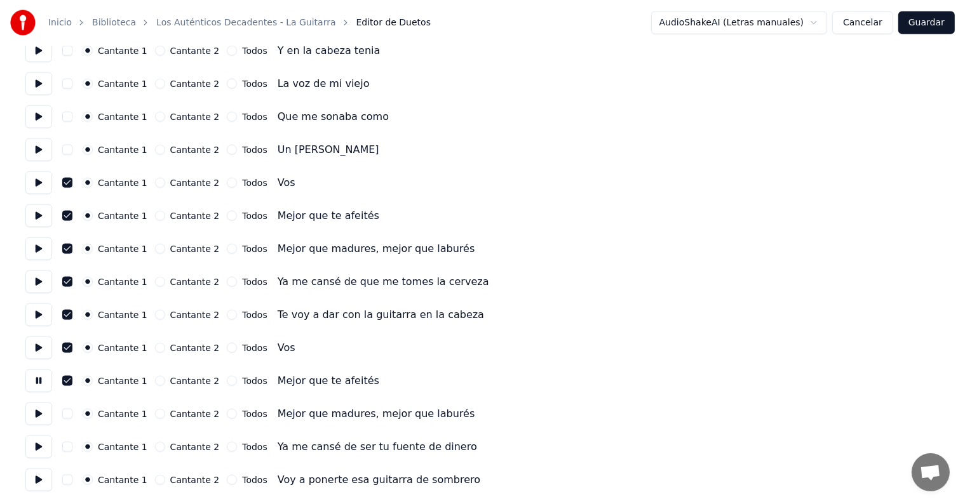
click at [44, 415] on button at bounding box center [38, 414] width 27 height 23
click at [69, 417] on button "button" at bounding box center [67, 414] width 10 height 10
click at [42, 452] on button at bounding box center [38, 447] width 27 height 23
click at [72, 448] on button "button" at bounding box center [67, 447] width 10 height 10
click at [49, 478] on button at bounding box center [38, 480] width 27 height 23
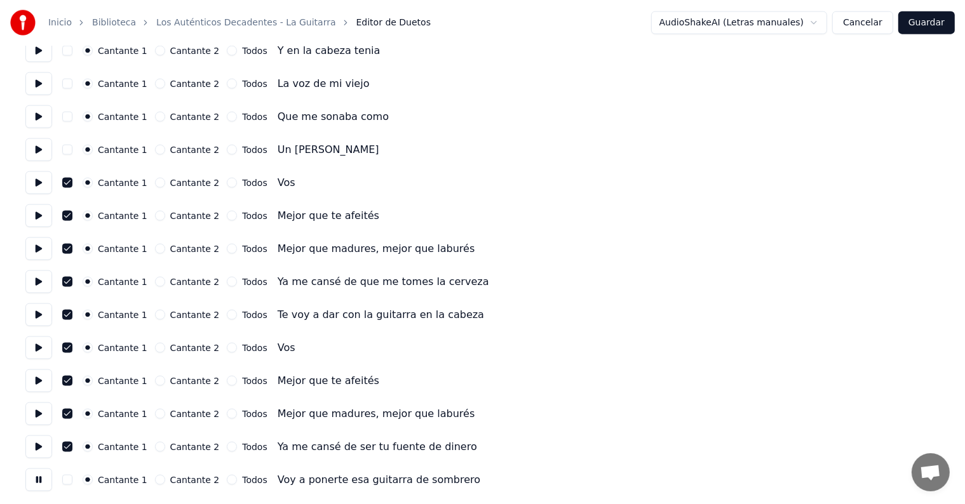
click at [67, 476] on button "button" at bounding box center [67, 480] width 10 height 10
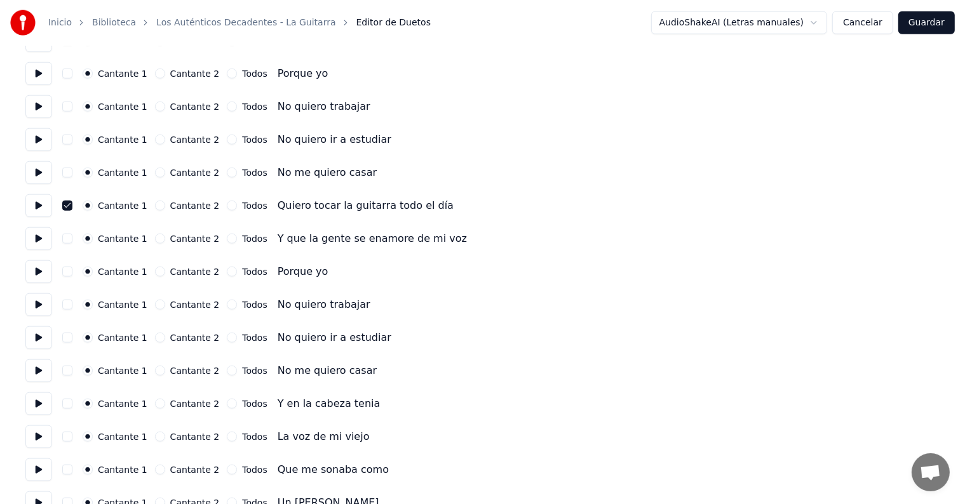
scroll to position [1412, 0]
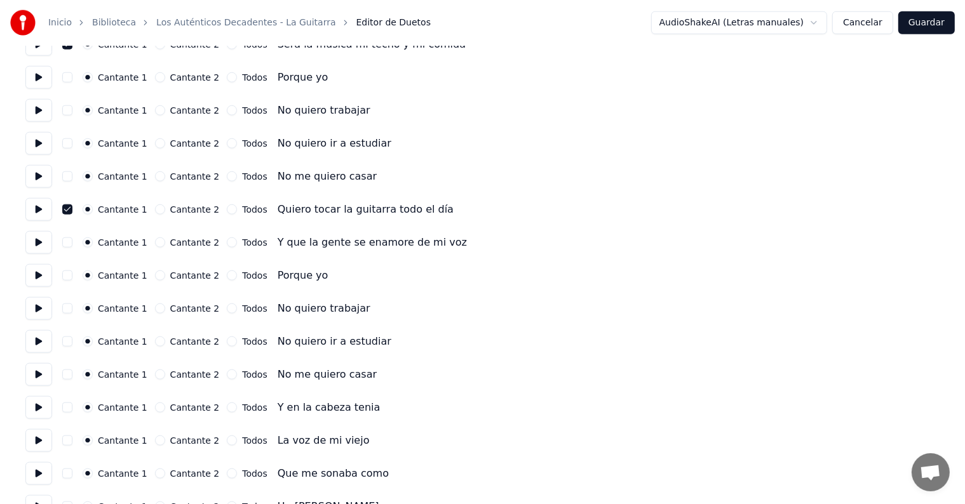
click at [69, 240] on button "button" at bounding box center [67, 243] width 10 height 10
click at [30, 240] on button at bounding box center [38, 242] width 27 height 23
click at [36, 238] on button at bounding box center [38, 242] width 27 height 23
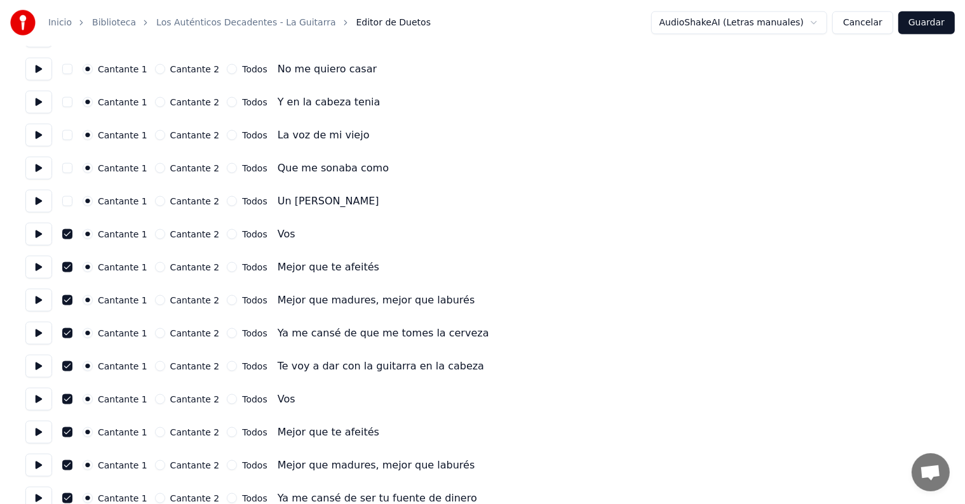
scroll to position [1725, 0]
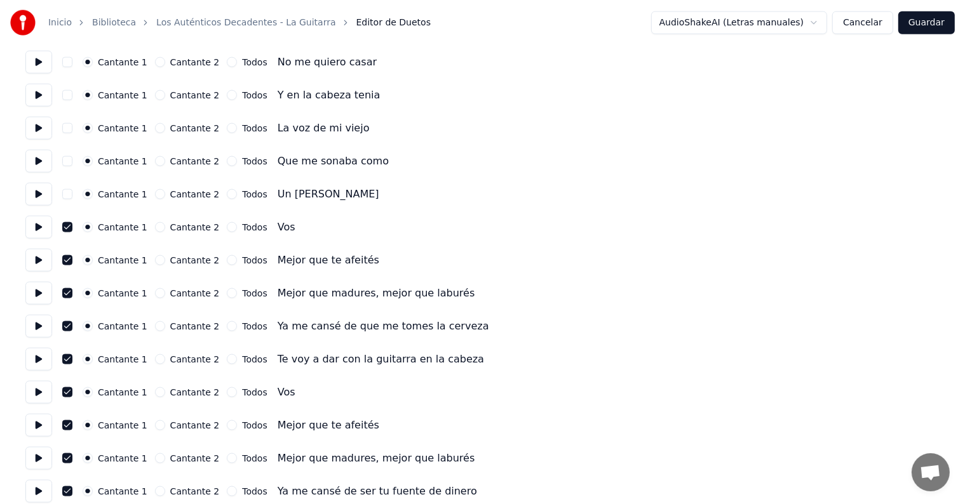
click at [36, 254] on button at bounding box center [38, 260] width 27 height 23
click at [41, 327] on button at bounding box center [38, 326] width 27 height 23
click at [69, 330] on button "button" at bounding box center [67, 326] width 10 height 10
click at [72, 361] on button "button" at bounding box center [67, 359] width 10 height 10
click at [37, 365] on button at bounding box center [38, 359] width 27 height 23
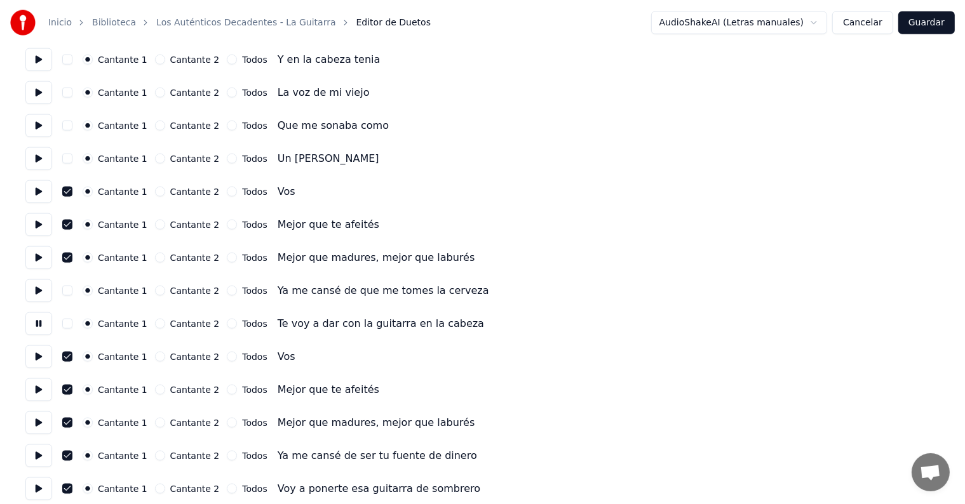
scroll to position [1769, 0]
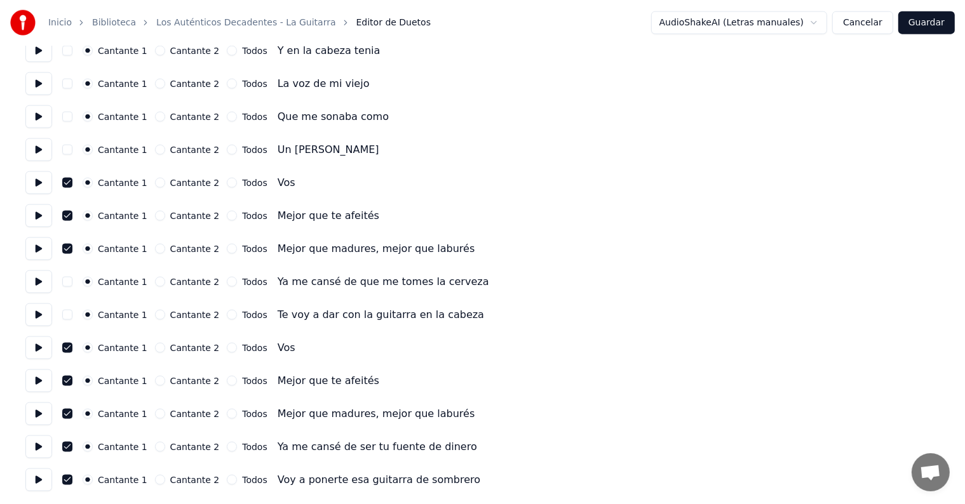
click at [36, 415] on button at bounding box center [38, 414] width 27 height 23
click at [69, 448] on button "button" at bounding box center [67, 447] width 10 height 10
click at [41, 449] on button at bounding box center [38, 447] width 27 height 23
click at [50, 483] on button at bounding box center [38, 480] width 27 height 23
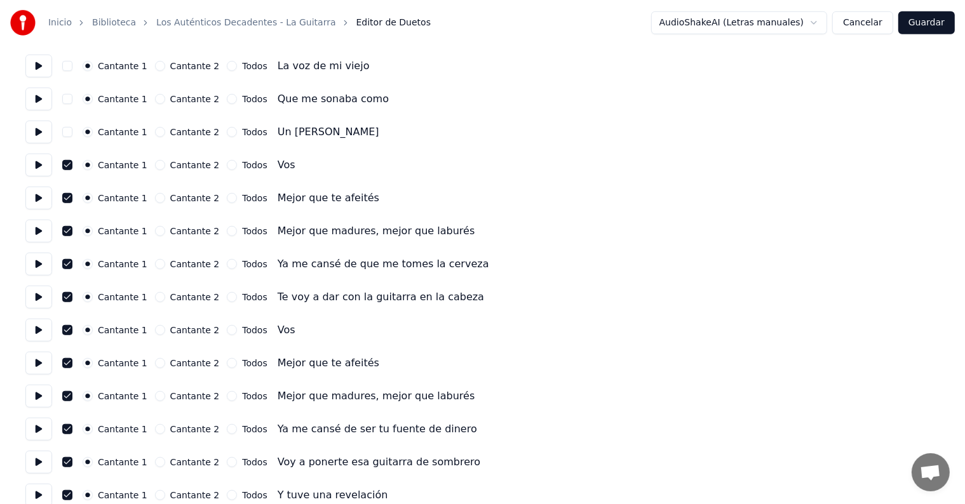
scroll to position [853, 0]
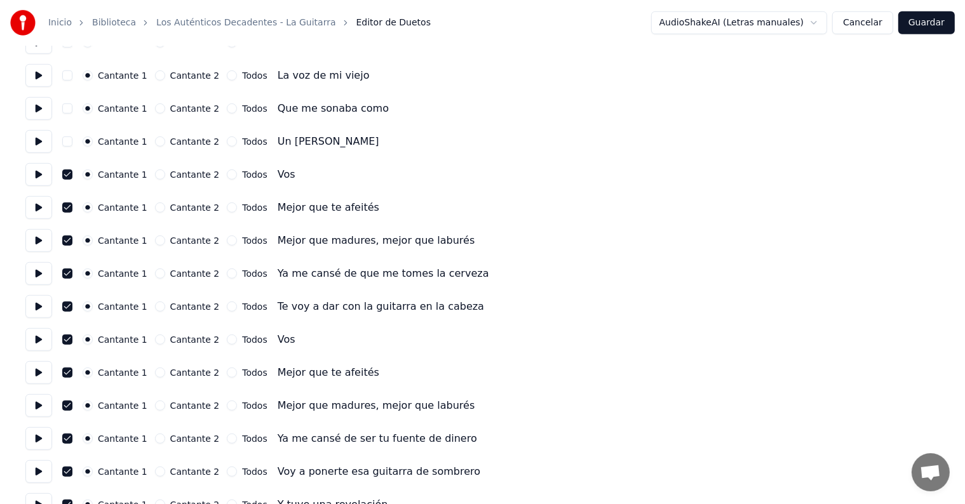
click at [936, 27] on button "Guardar" at bounding box center [926, 22] width 57 height 23
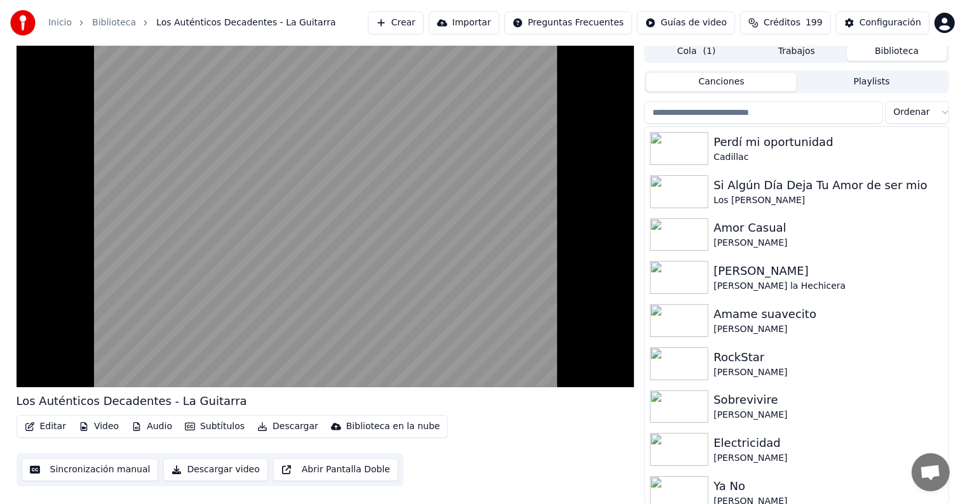
click at [138, 283] on video at bounding box center [326, 213] width 618 height 347
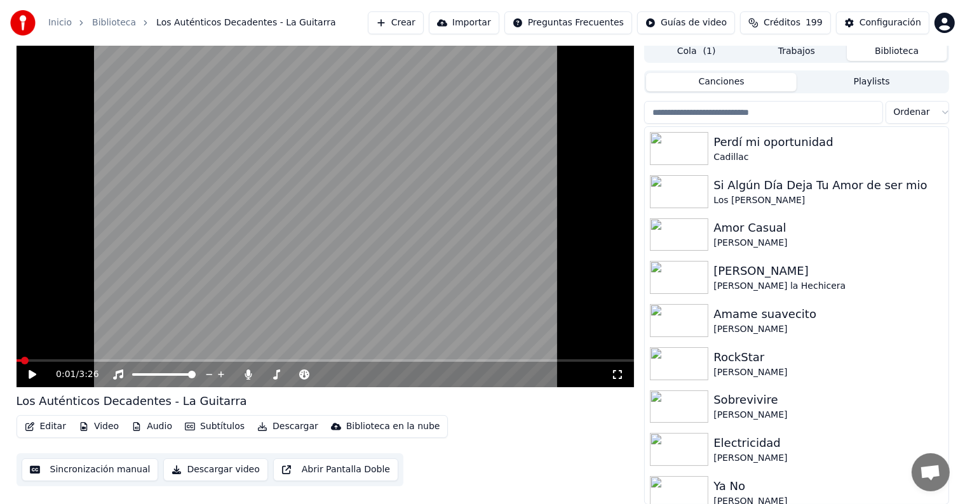
click at [32, 371] on icon at bounding box center [42, 375] width 30 height 10
click at [243, 370] on icon at bounding box center [248, 375] width 13 height 10
click at [43, 426] on button "Editar" at bounding box center [45, 427] width 51 height 18
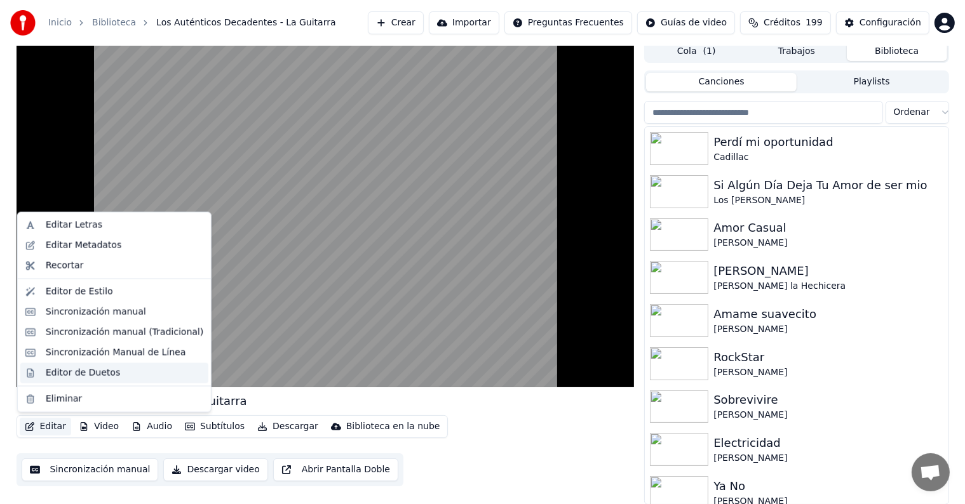
click at [44, 371] on div "Editor de Duetos" at bounding box center [114, 373] width 188 height 20
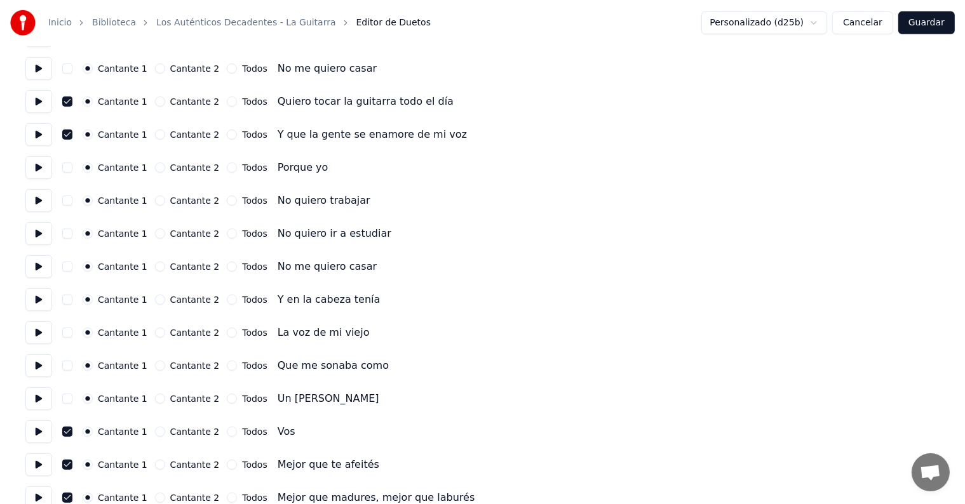
scroll to position [594, 0]
click at [32, 371] on button at bounding box center [38, 367] width 27 height 23
click at [41, 332] on button at bounding box center [38, 334] width 27 height 23
click at [46, 295] on button at bounding box center [38, 301] width 27 height 23
click at [48, 264] on button at bounding box center [38, 268] width 27 height 23
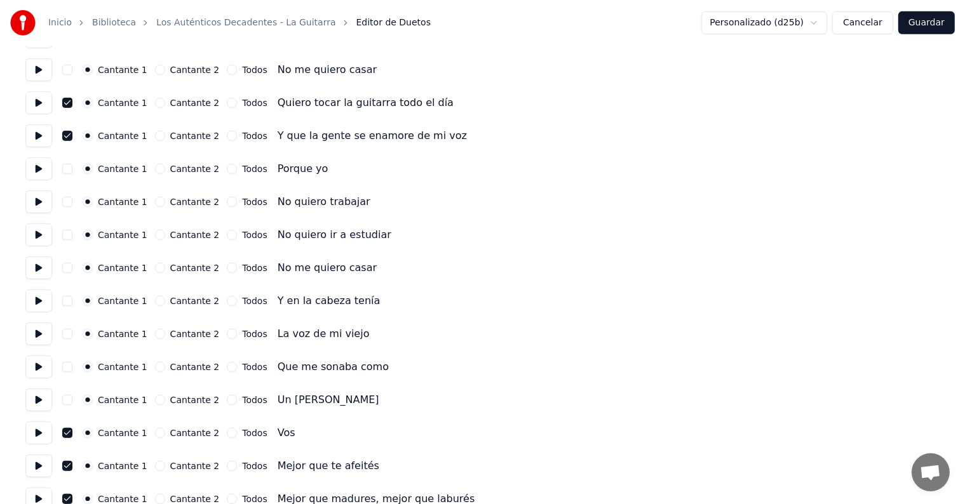
click at [32, 296] on button at bounding box center [38, 301] width 27 height 23
click at [38, 338] on button at bounding box center [38, 334] width 27 height 23
click at [37, 370] on button at bounding box center [38, 367] width 27 height 23
click at [72, 366] on button "button" at bounding box center [67, 367] width 10 height 10
click at [72, 401] on button "button" at bounding box center [67, 400] width 10 height 10
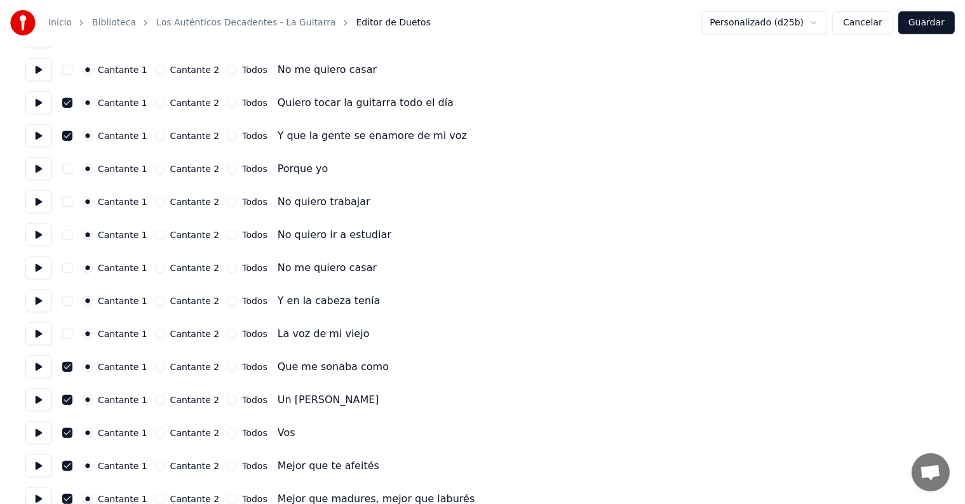
click at [31, 358] on button at bounding box center [38, 367] width 27 height 23
click at [36, 396] on button at bounding box center [38, 400] width 27 height 23
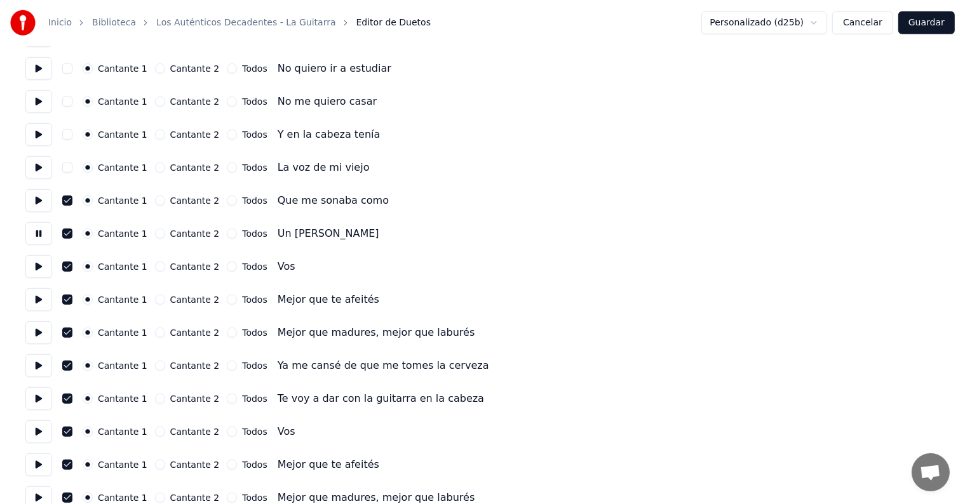
scroll to position [761, 0]
click at [30, 262] on button at bounding box center [38, 266] width 27 height 23
click at [70, 299] on button "button" at bounding box center [67, 299] width 10 height 10
click at [32, 296] on button at bounding box center [38, 299] width 27 height 23
click at [72, 295] on button "button" at bounding box center [67, 299] width 10 height 10
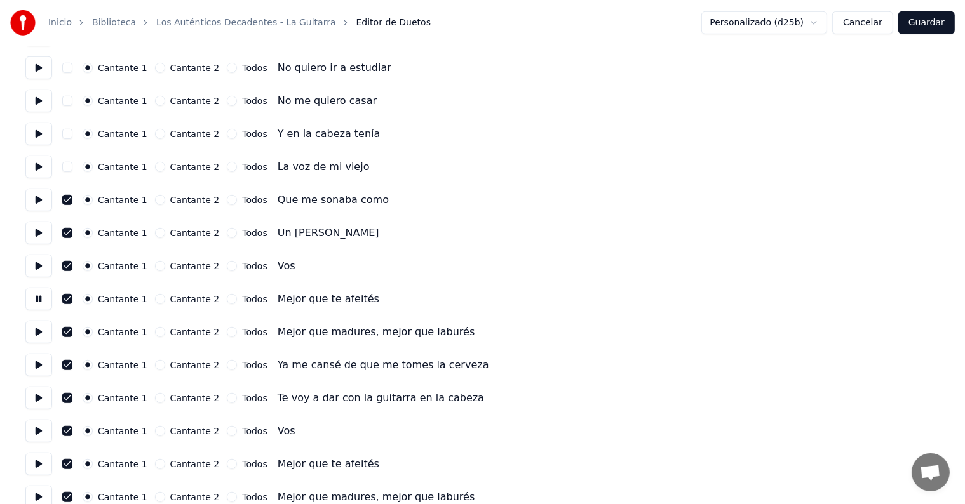
click at [32, 328] on button at bounding box center [38, 332] width 27 height 23
click at [37, 365] on button at bounding box center [38, 365] width 27 height 23
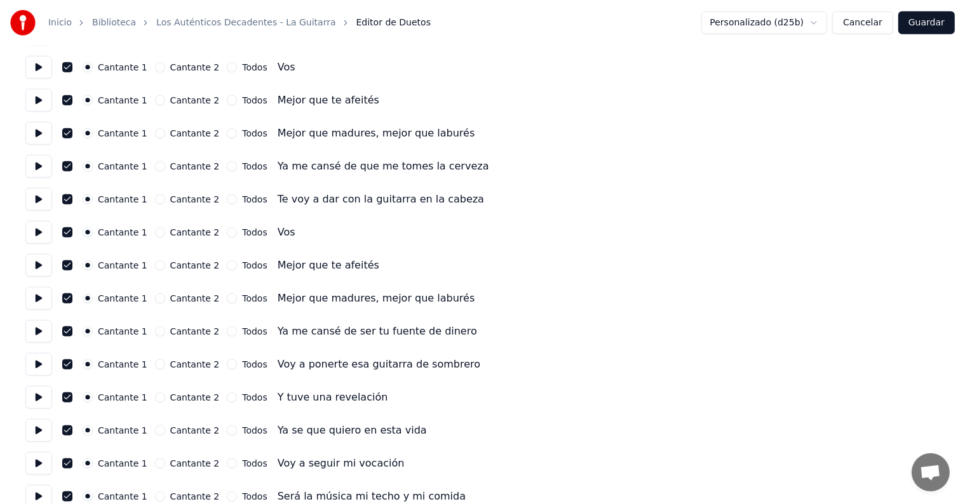
scroll to position [957, 0]
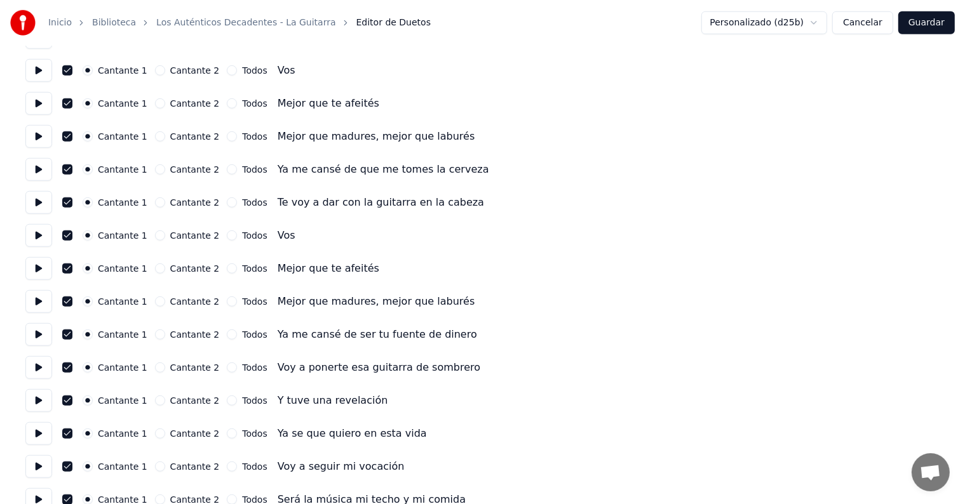
click at [72, 169] on button "button" at bounding box center [67, 169] width 10 height 10
click at [70, 201] on button "button" at bounding box center [67, 203] width 10 height 10
click at [39, 232] on button at bounding box center [38, 235] width 27 height 23
click at [27, 270] on button at bounding box center [38, 268] width 27 height 23
click at [36, 299] on button at bounding box center [38, 301] width 27 height 23
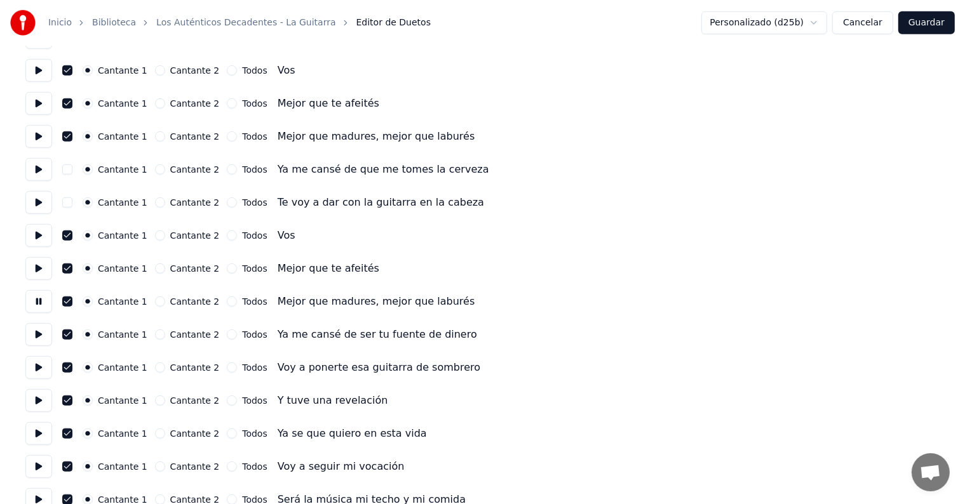
click at [31, 340] on button at bounding box center [38, 334] width 27 height 23
click at [72, 332] on button "button" at bounding box center [67, 335] width 10 height 10
click at [69, 368] on button "button" at bounding box center [67, 368] width 10 height 10
click at [34, 368] on button at bounding box center [38, 367] width 27 height 23
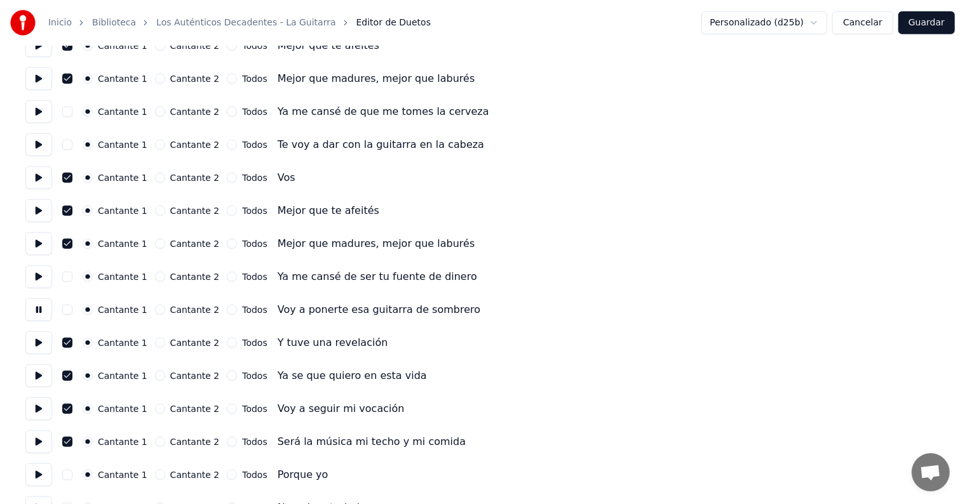
scroll to position [1020, 0]
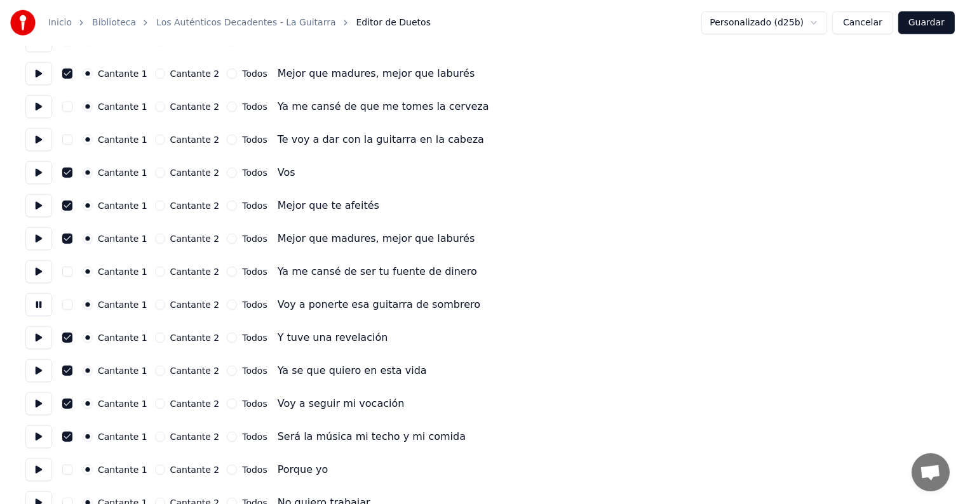
click at [35, 339] on button at bounding box center [38, 337] width 27 height 23
click at [34, 370] on button at bounding box center [38, 370] width 27 height 23
click at [34, 403] on button at bounding box center [38, 403] width 27 height 23
click at [40, 443] on button at bounding box center [38, 437] width 27 height 23
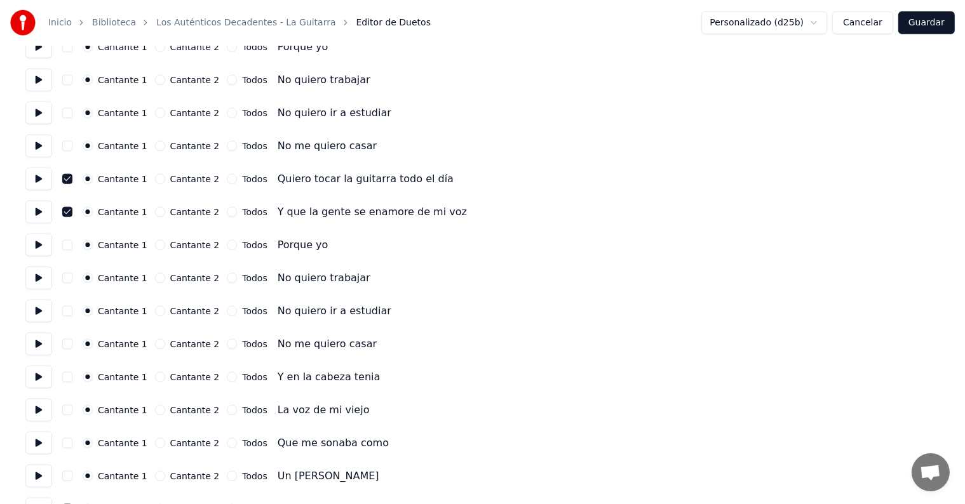
scroll to position [1444, 0]
click at [33, 316] on button at bounding box center [38, 310] width 27 height 23
click at [29, 344] on button at bounding box center [38, 343] width 27 height 23
click at [32, 384] on button at bounding box center [38, 376] width 27 height 23
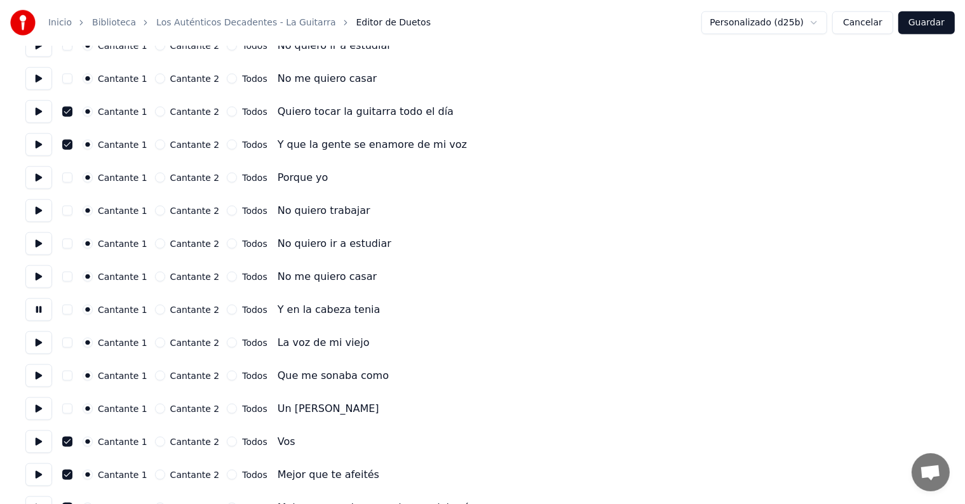
scroll to position [1510, 0]
click at [26, 273] on button at bounding box center [38, 276] width 27 height 23
click at [36, 306] on button at bounding box center [38, 310] width 27 height 23
click at [36, 277] on button at bounding box center [38, 276] width 27 height 23
click at [30, 311] on button at bounding box center [38, 310] width 27 height 23
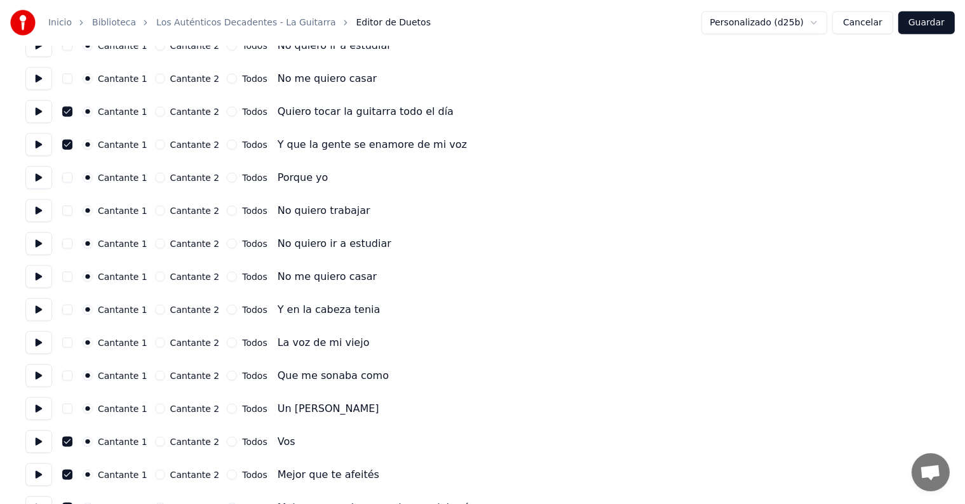
click at [37, 336] on button at bounding box center [38, 343] width 27 height 23
click at [44, 386] on button at bounding box center [38, 376] width 27 height 23
click at [41, 418] on button at bounding box center [38, 409] width 27 height 23
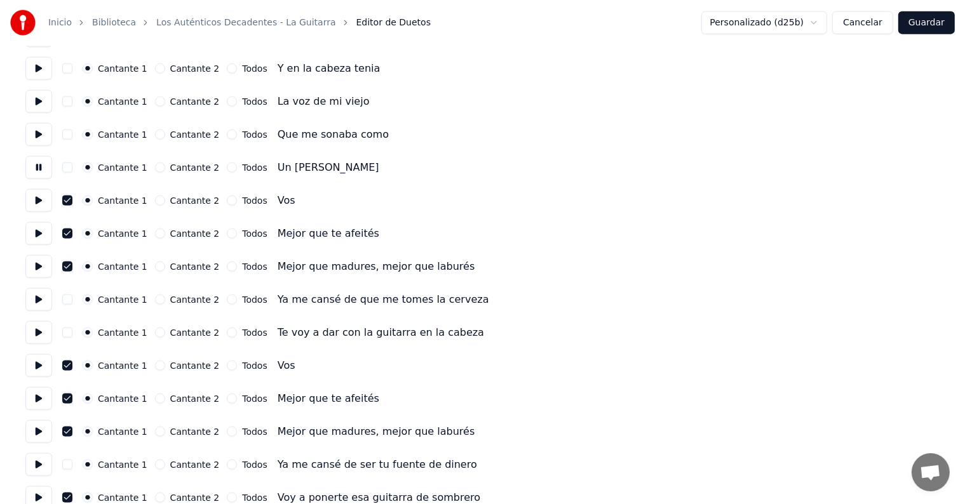
scroll to position [1769, 0]
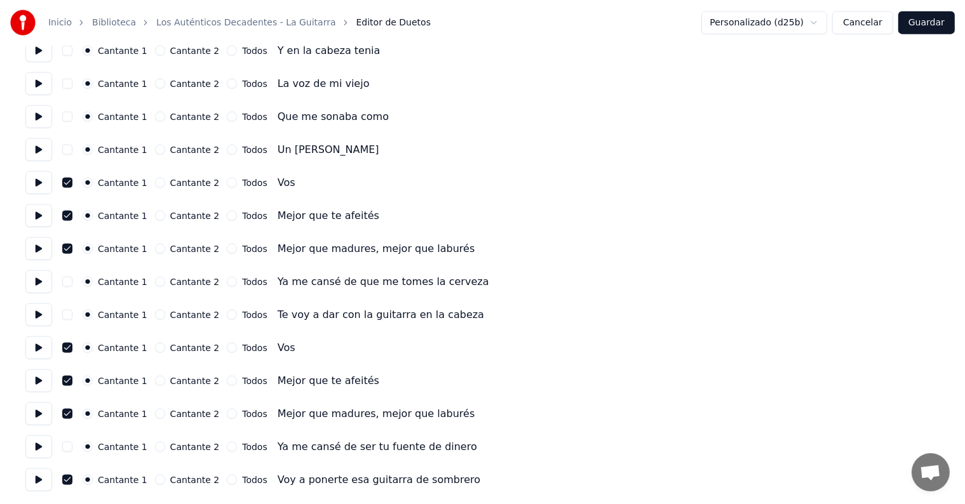
click at [936, 23] on button "Guardar" at bounding box center [926, 22] width 57 height 23
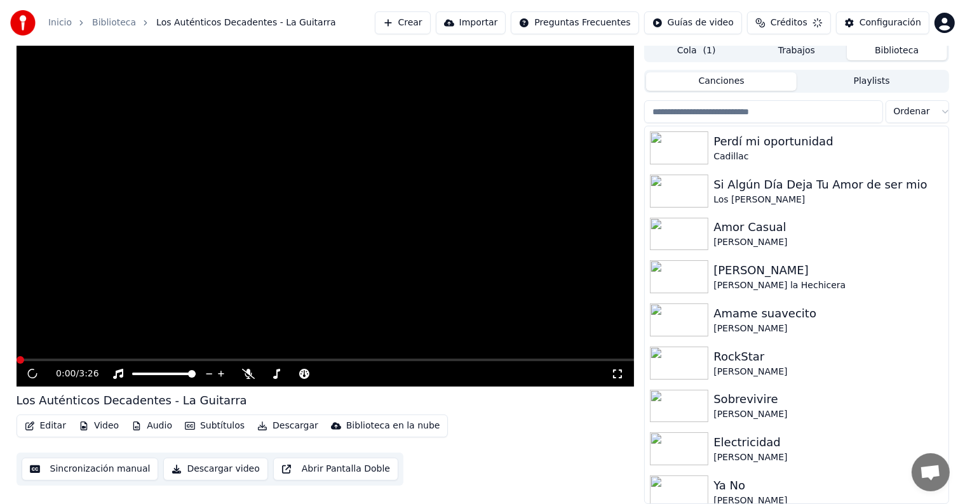
scroll to position [6, 0]
